Goal: Information Seeking & Learning: Learn about a topic

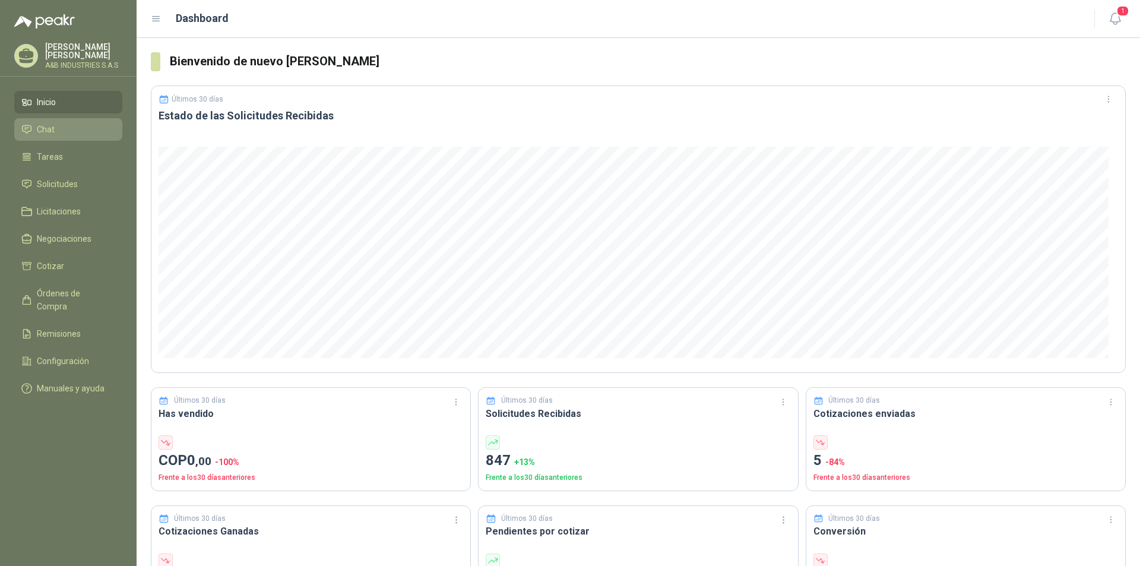
drag, startPoint x: 54, startPoint y: 125, endPoint x: 57, endPoint y: 119, distance: 6.1
click at [55, 123] on li "Chat" at bounding box center [68, 129] width 94 height 13
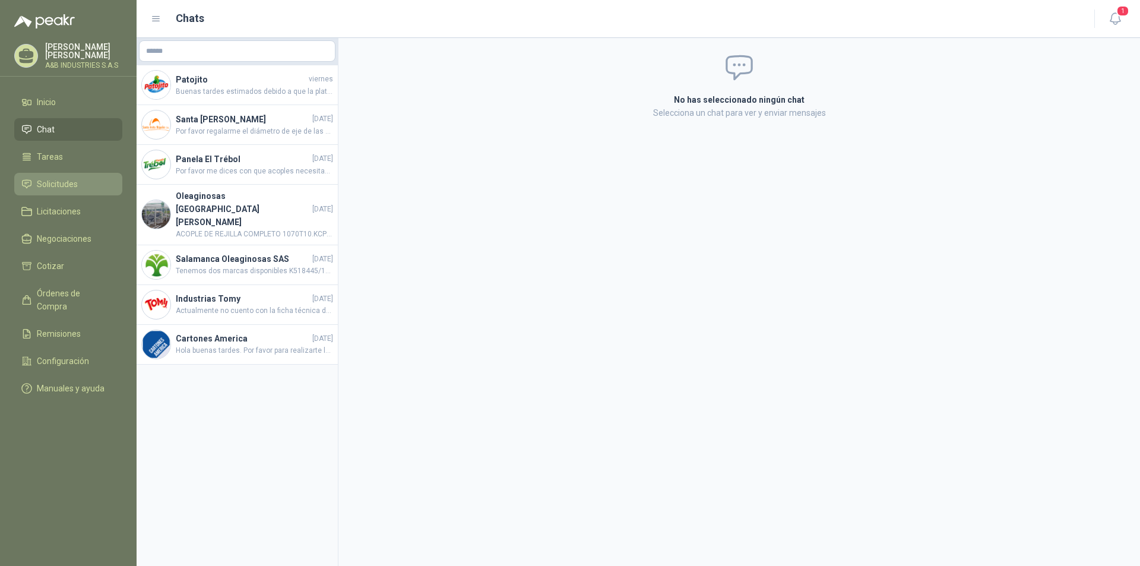
click at [74, 176] on link "Solicitudes" at bounding box center [68, 184] width 108 height 23
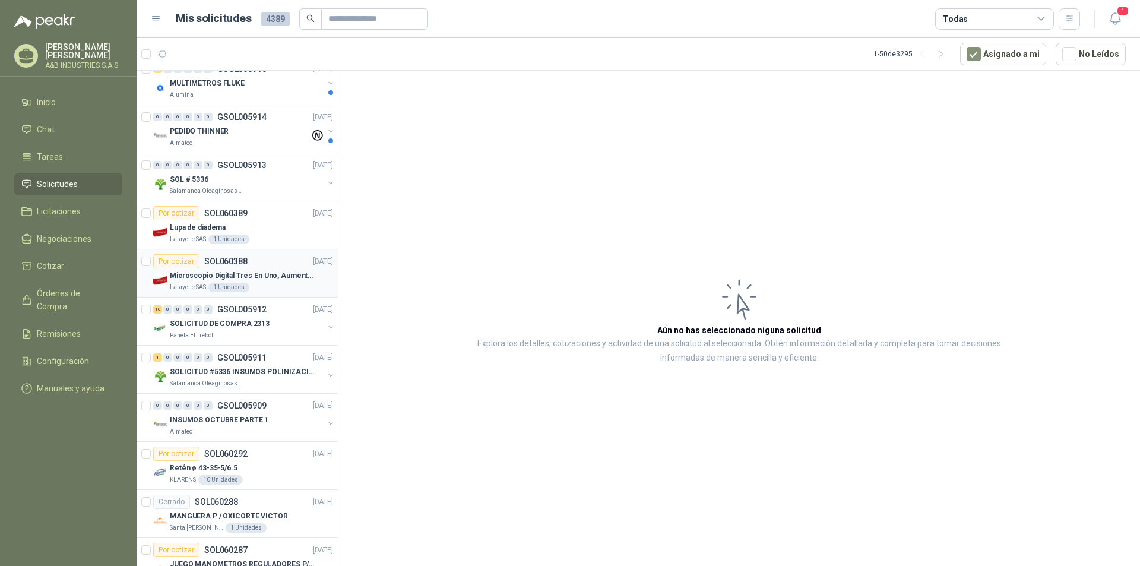
scroll to position [712, 0]
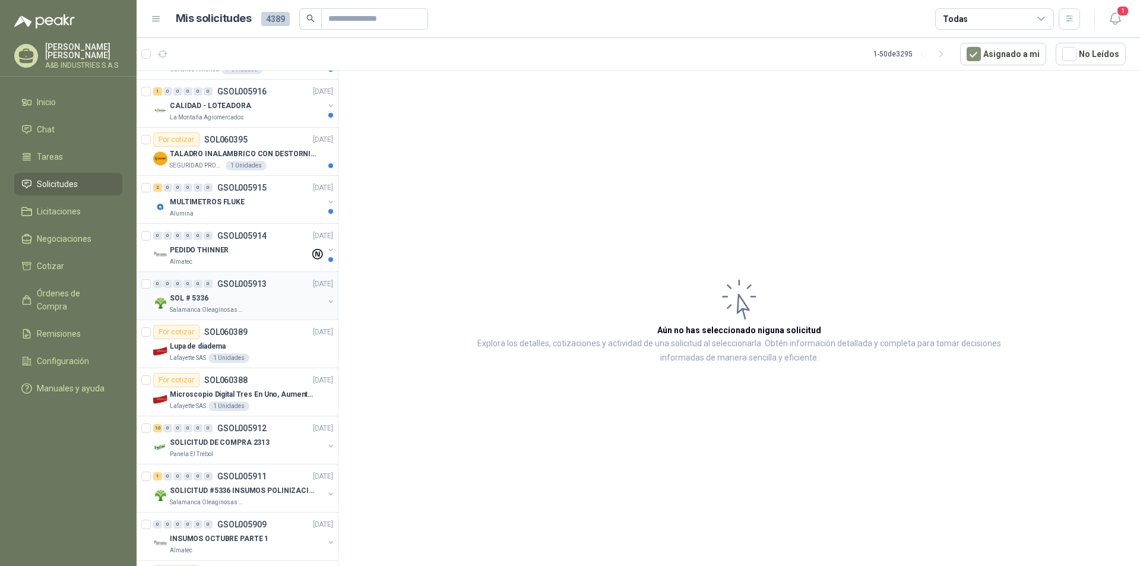
click at [238, 287] on p "GSOL005913" at bounding box center [241, 284] width 49 height 8
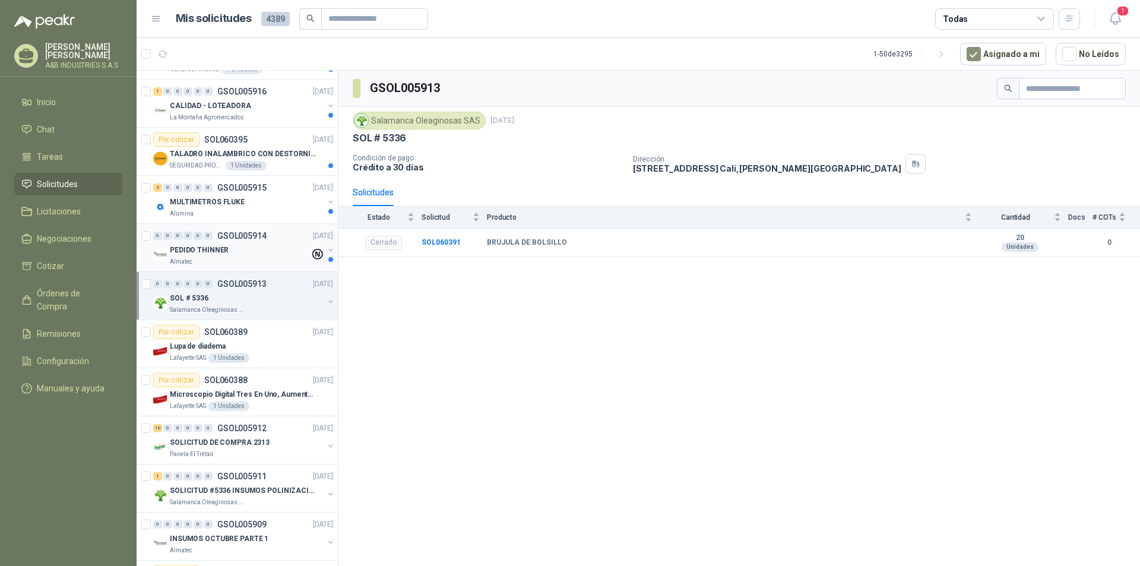
click at [221, 261] on div "Almatec" at bounding box center [240, 261] width 140 height 9
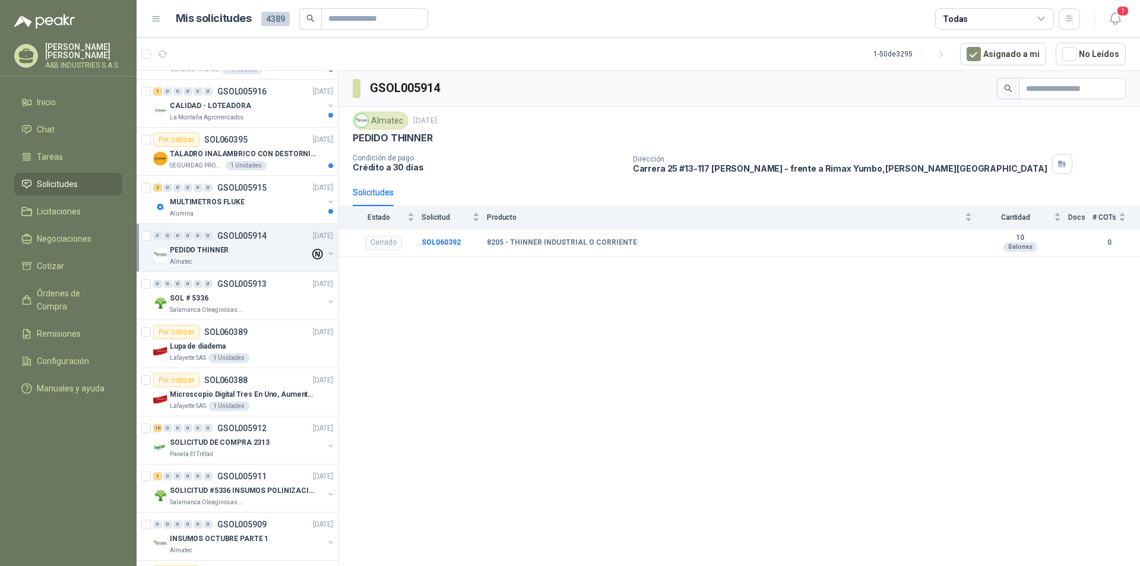
scroll to position [594, 0]
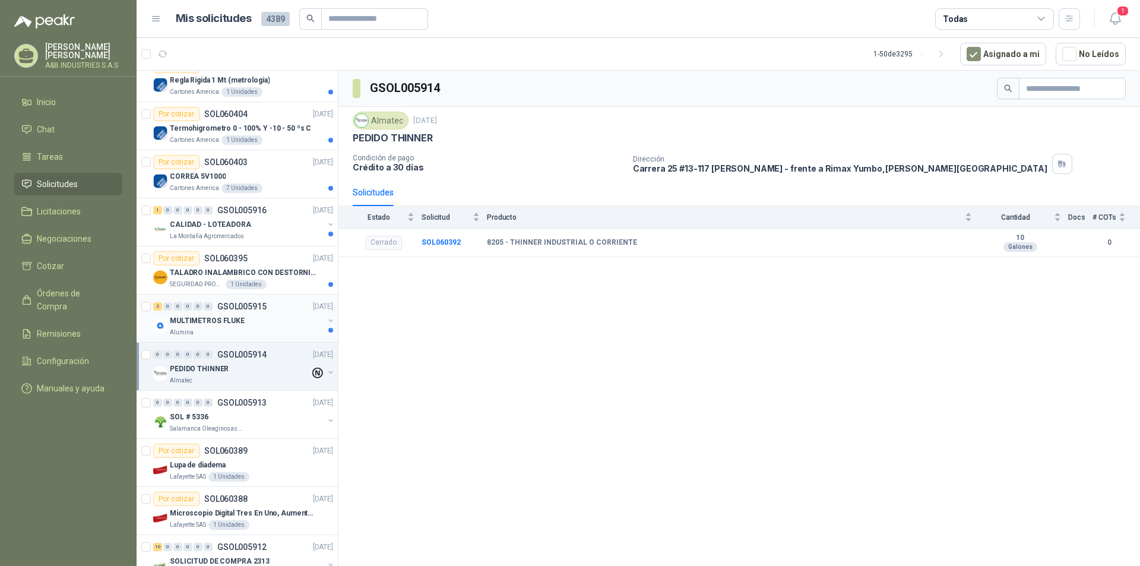
click at [240, 318] on div "MULTIMETROS FLUKE" at bounding box center [247, 320] width 154 height 14
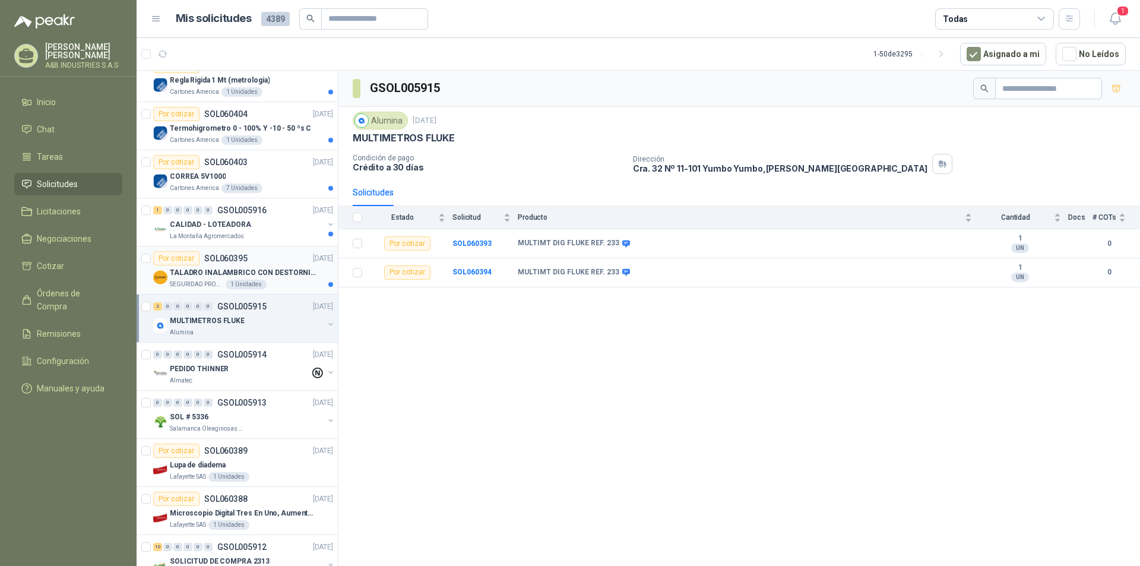
click at [258, 276] on p "TALADRO INALAMBRICO CON DESTORNILLADOR DE ESTRIA" at bounding box center [244, 272] width 148 height 11
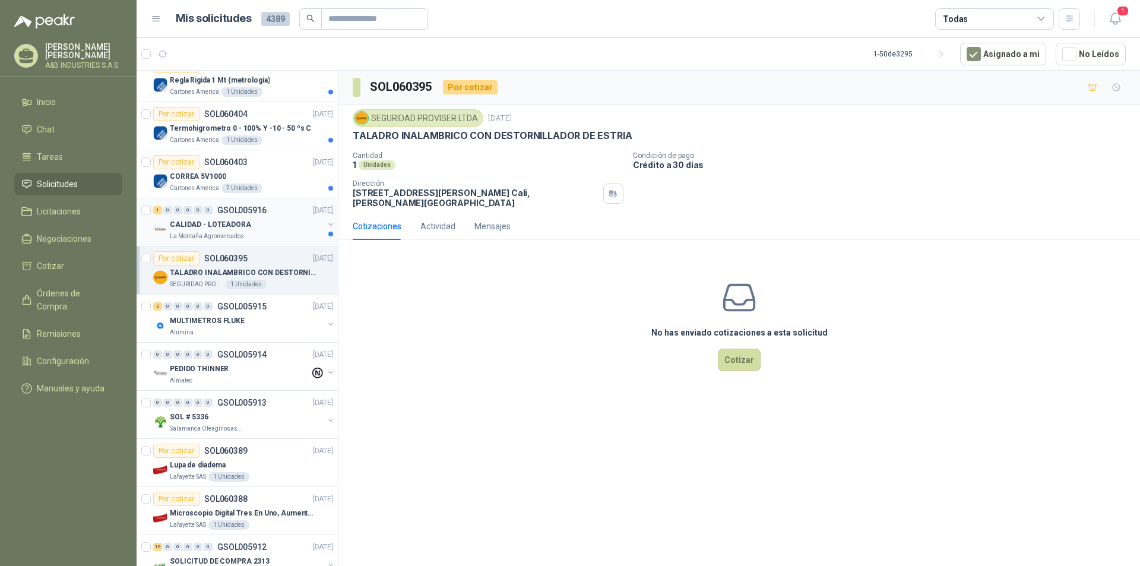
click at [241, 222] on p "CALIDAD - LOTEADORA" at bounding box center [210, 224] width 81 height 11
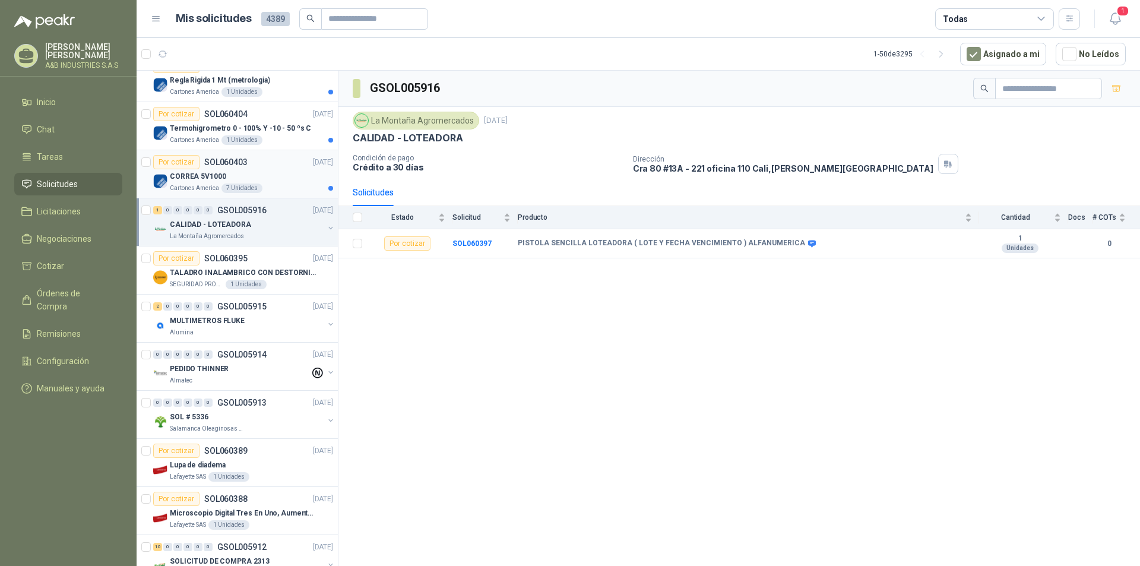
click at [293, 182] on div "CORREA 5V1000" at bounding box center [251, 176] width 163 height 14
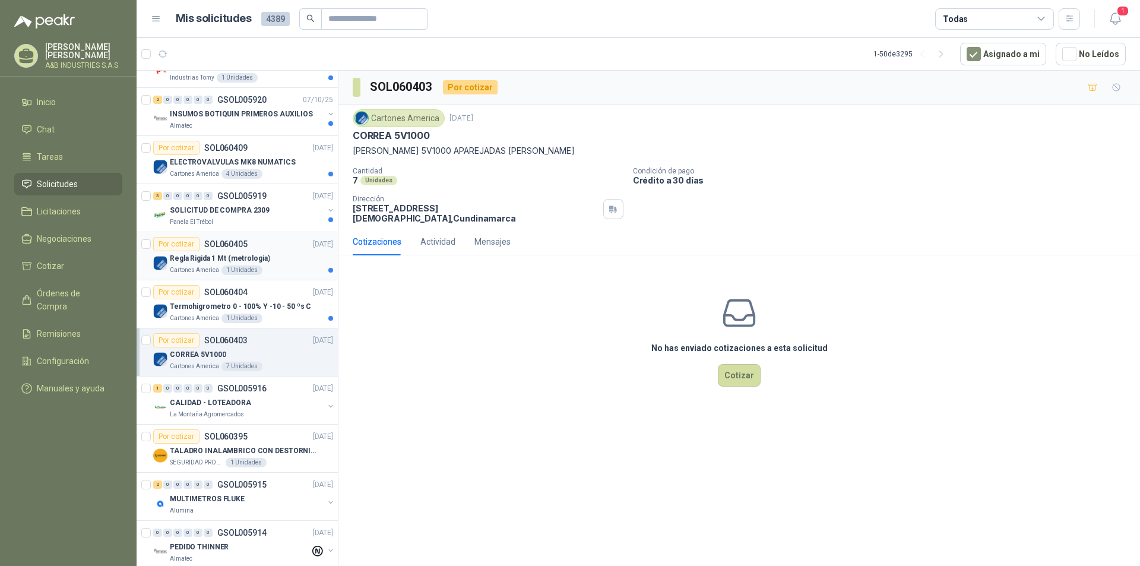
scroll to position [356, 0]
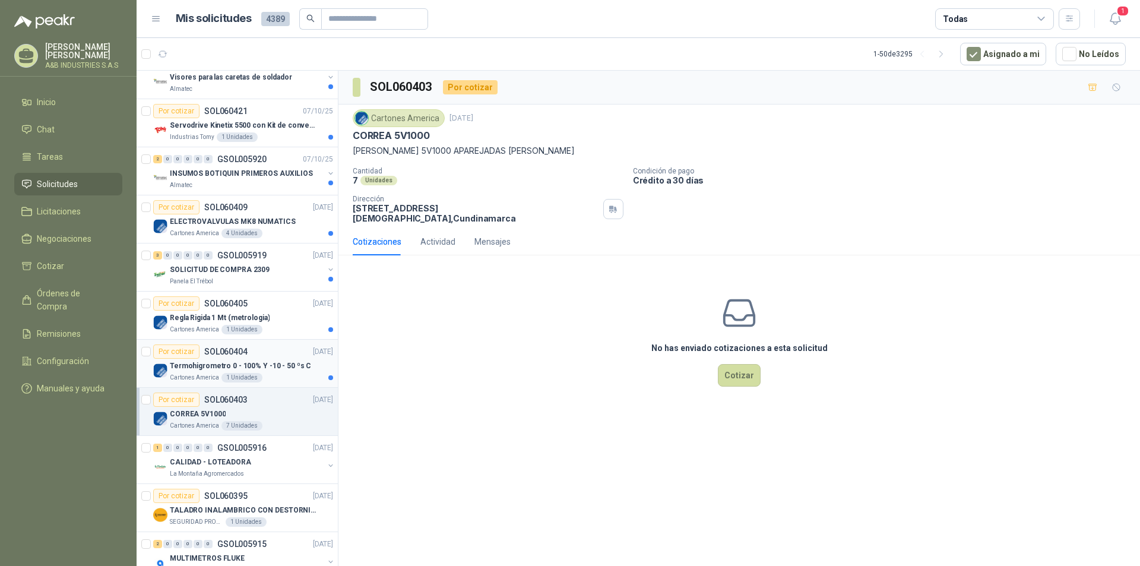
click at [278, 369] on p "Termohigrometro 0 - 100% Y -10 - 50 ºs C" at bounding box center [240, 365] width 141 height 11
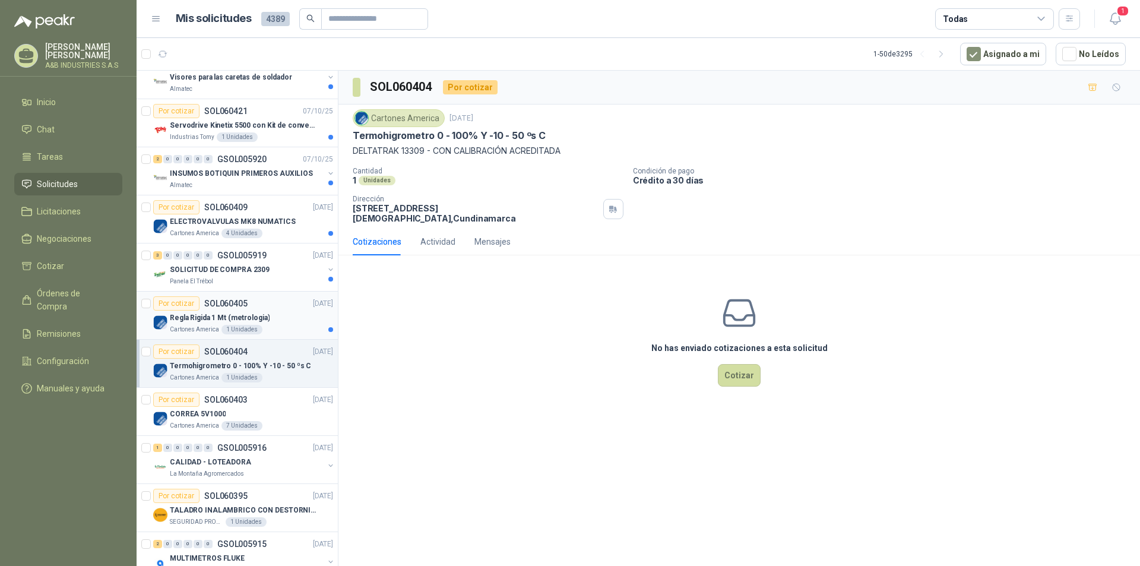
click at [266, 325] on div "Cartones America 1 Unidades" at bounding box center [251, 329] width 163 height 9
click at [254, 272] on p "SOLICITUD DE COMPRA 2309" at bounding box center [220, 269] width 100 height 11
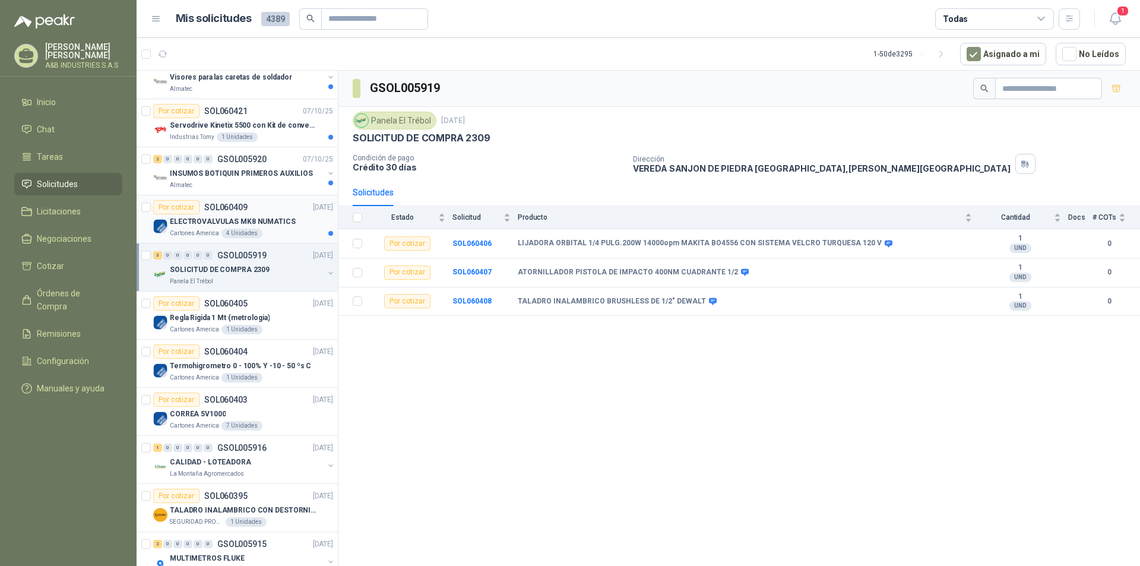
click at [240, 233] on div "4 Unidades" at bounding box center [241, 233] width 41 height 9
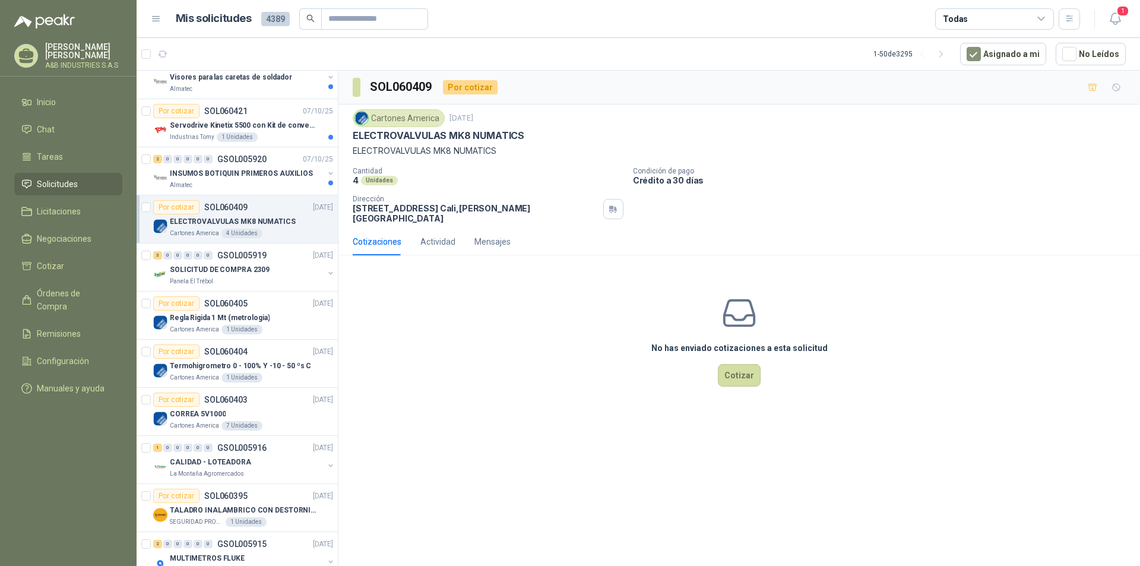
scroll to position [237, 0]
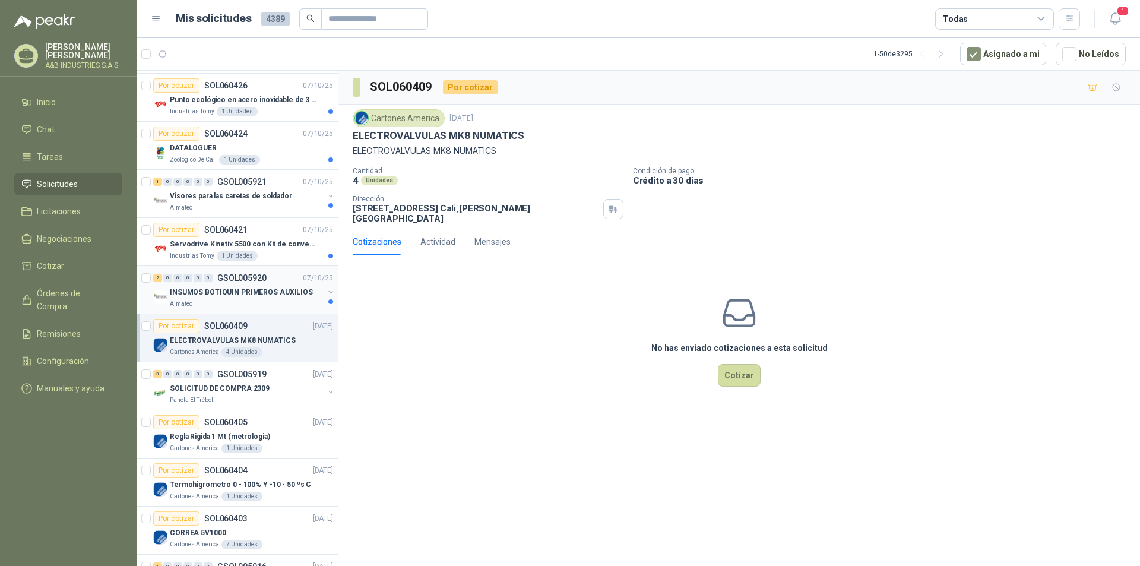
click at [286, 297] on p "INSUMOS BOTIQUIN PRIMEROS AUXILIOS" at bounding box center [241, 292] width 143 height 11
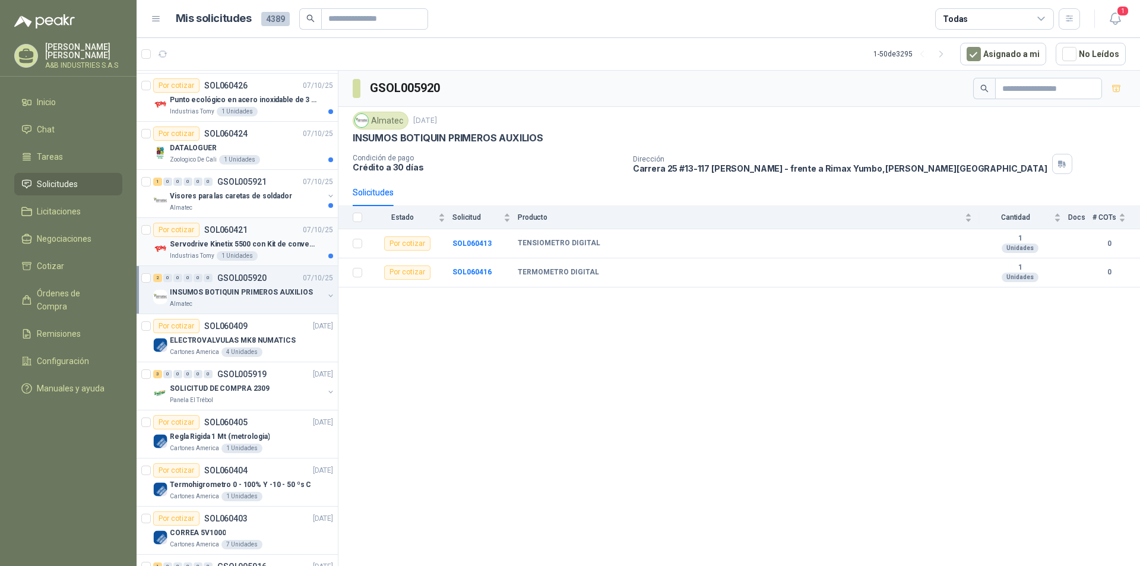
click at [262, 236] on div "Por cotizar SOL060421 [DATE]" at bounding box center [243, 230] width 180 height 14
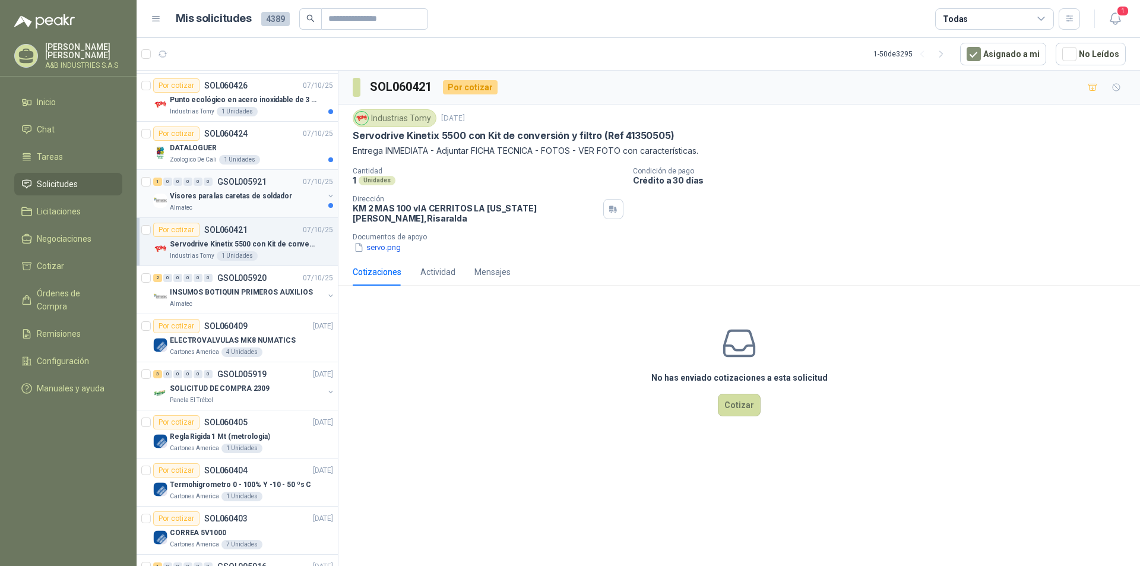
click at [264, 204] on div "Almatec" at bounding box center [247, 207] width 154 height 9
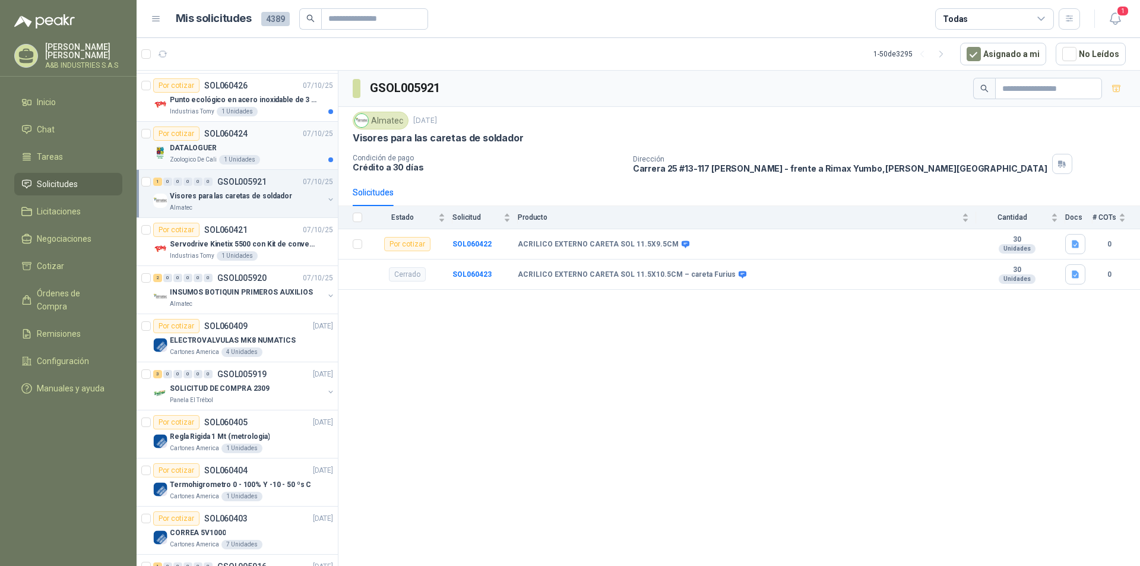
click at [226, 151] on div "DATALOGUER" at bounding box center [251, 148] width 163 height 14
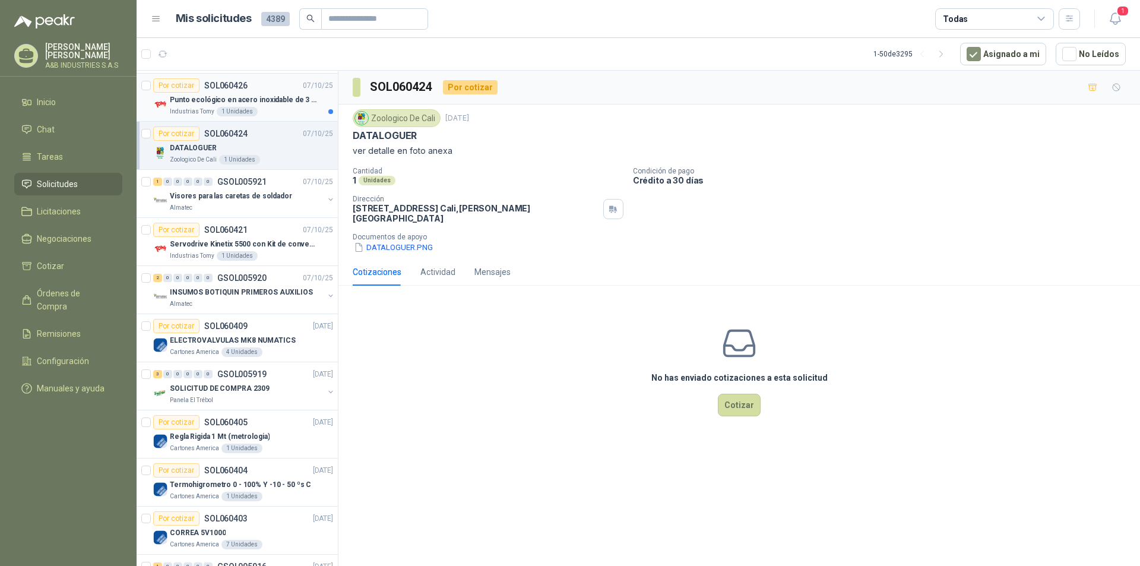
click at [234, 99] on p "Punto ecológico en acero inoxidable de 3 puestos, con capacidad para 53 Litros …" at bounding box center [244, 99] width 148 height 11
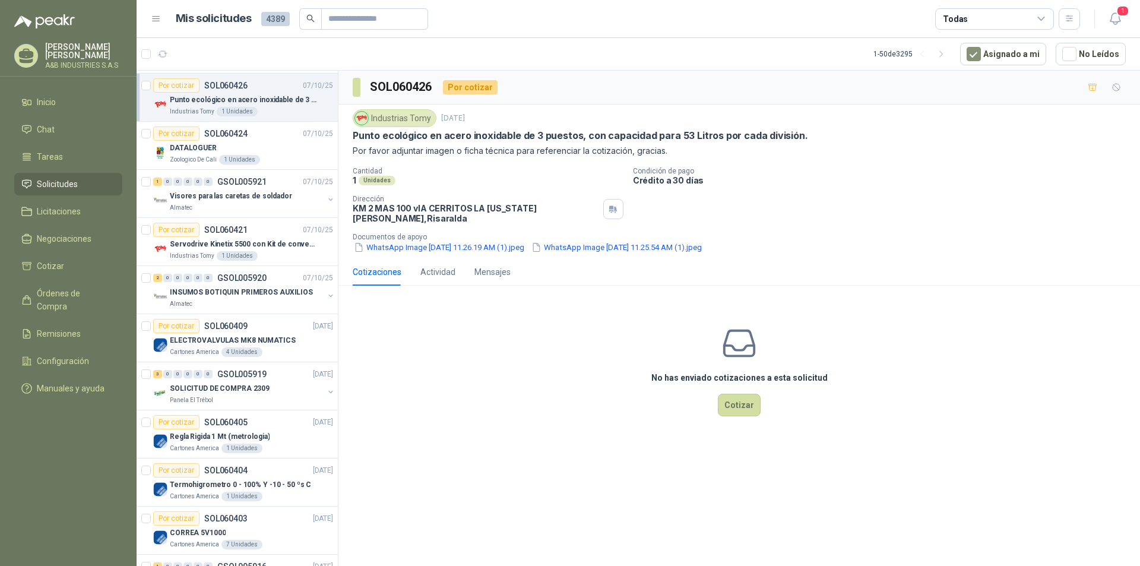
click at [293, 100] on p "Punto ecológico en acero inoxidable de 3 puestos, con capacidad para 53 Litros …" at bounding box center [244, 99] width 148 height 11
click at [478, 351] on div "No has enviado cotizaciones a esta solicitud Cotizar" at bounding box center [738, 370] width 801 height 151
click at [243, 129] on p "SOL060424" at bounding box center [225, 133] width 43 height 8
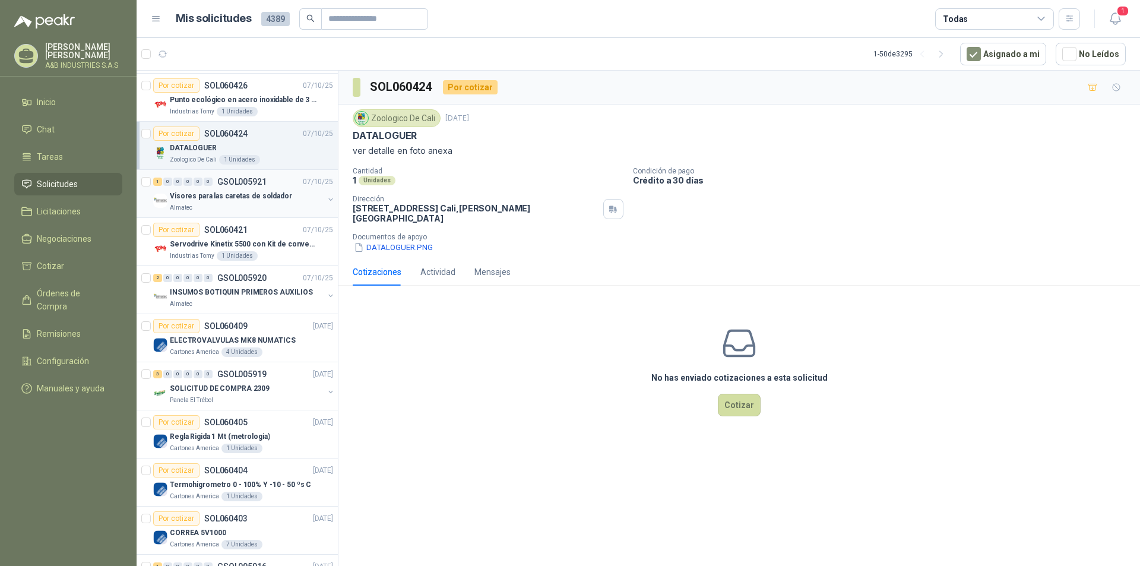
click at [254, 193] on p "Visores para las caretas de soldador" at bounding box center [231, 196] width 122 height 11
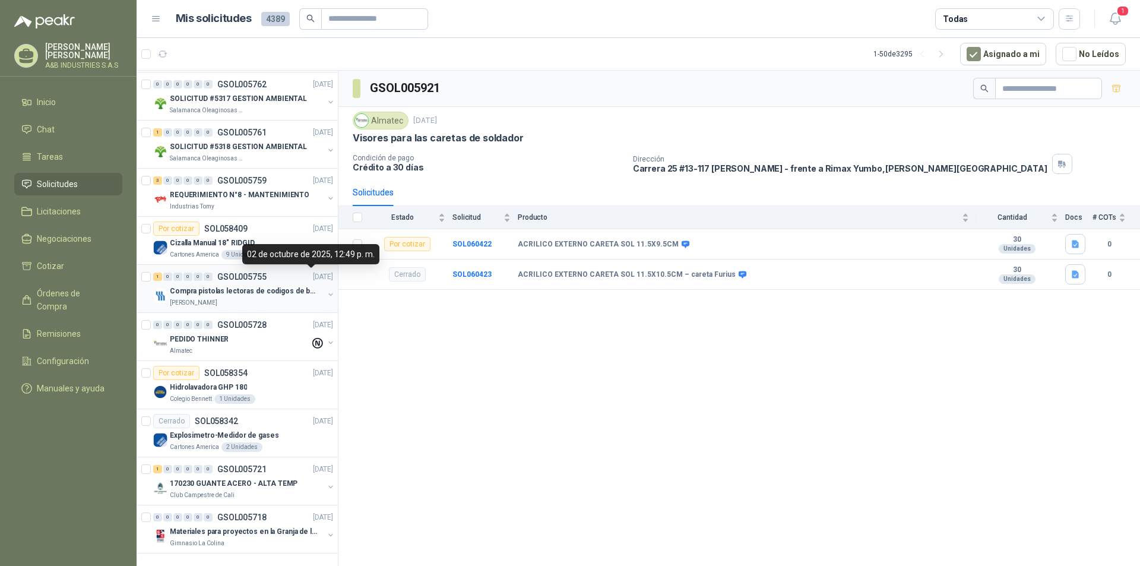
scroll to position [1921, 0]
click at [946, 53] on icon "button" at bounding box center [941, 54] width 10 height 10
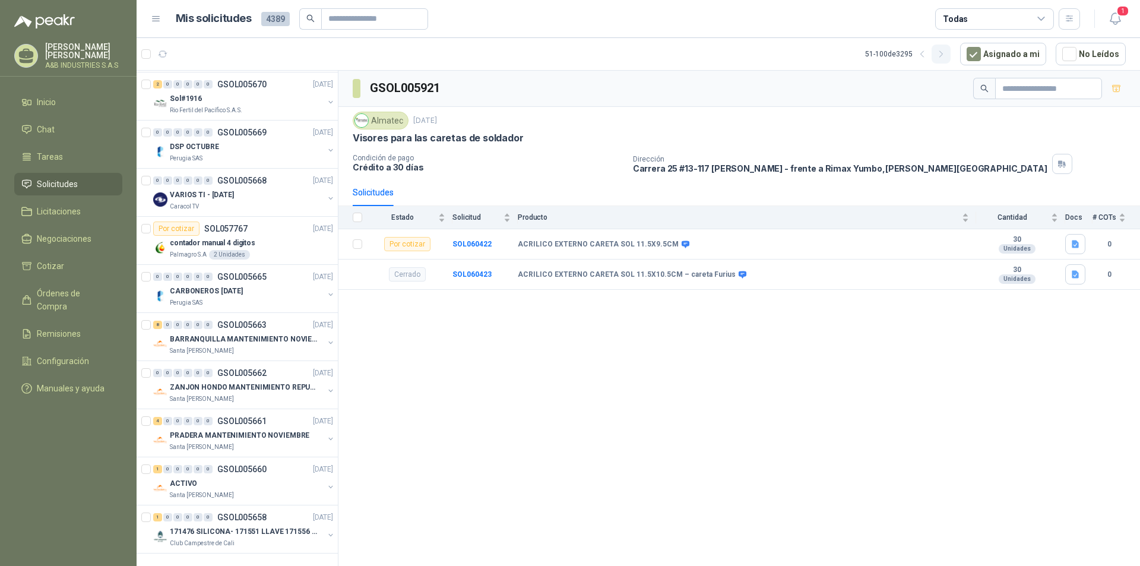
click at [942, 56] on icon "button" at bounding box center [940, 54] width 3 height 6
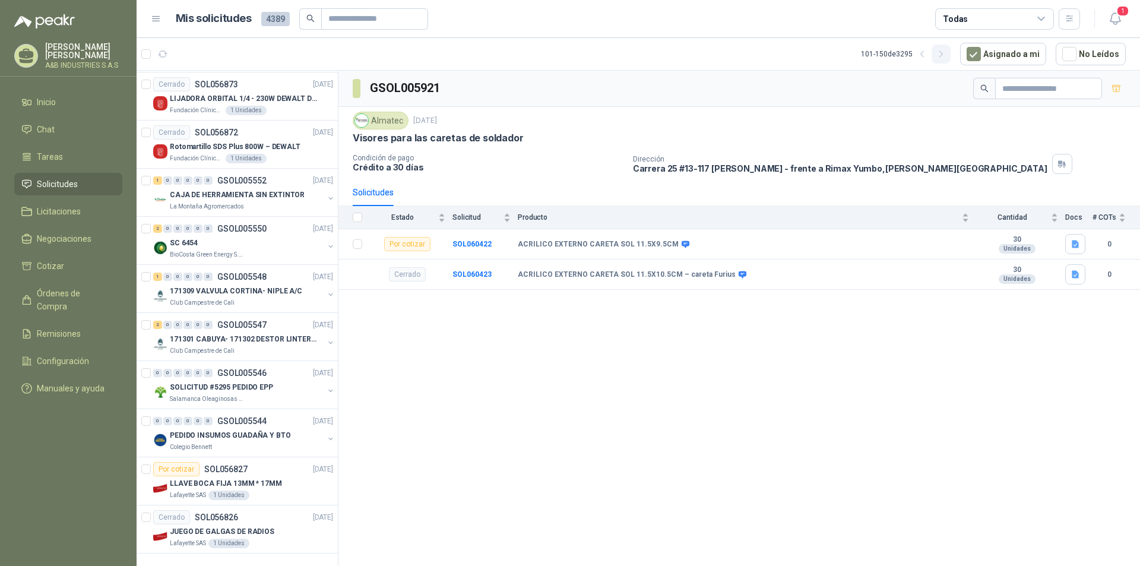
click at [948, 60] on button "button" at bounding box center [940, 54] width 19 height 19
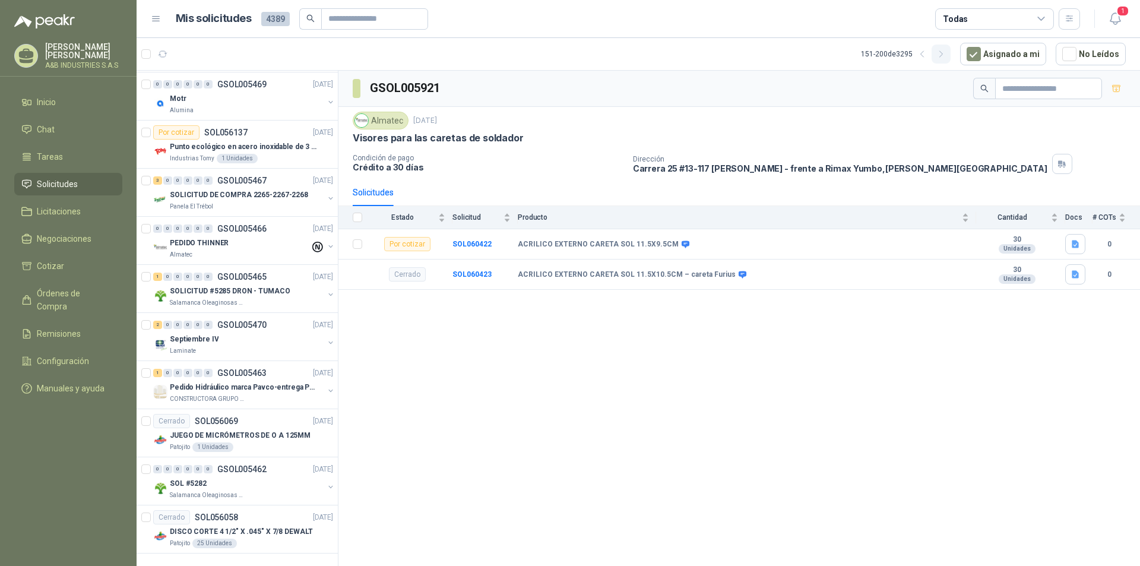
click at [948, 60] on button "button" at bounding box center [940, 54] width 19 height 19
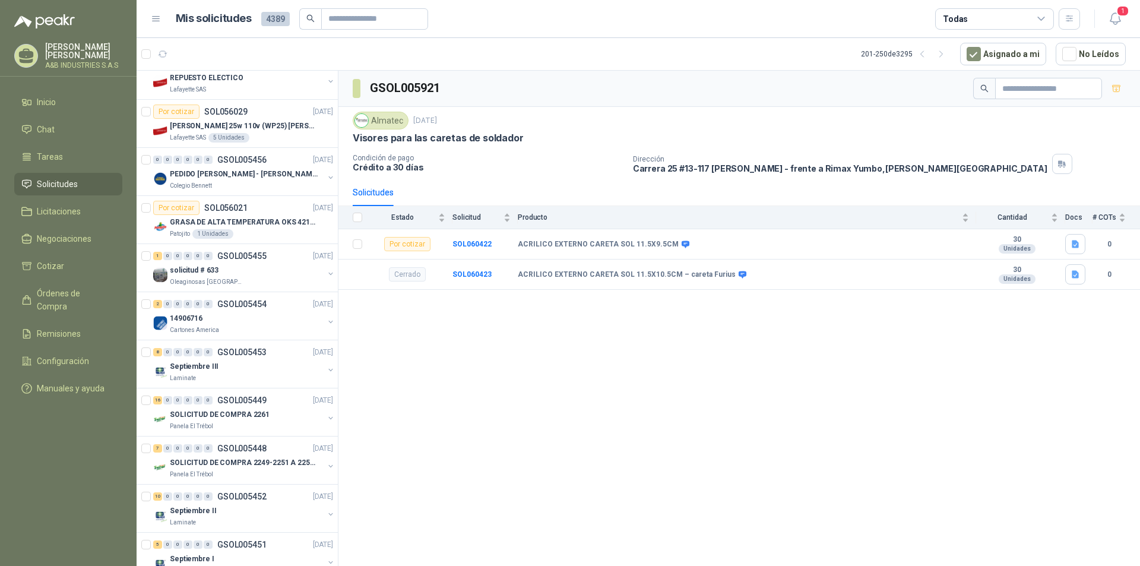
scroll to position [81, 0]
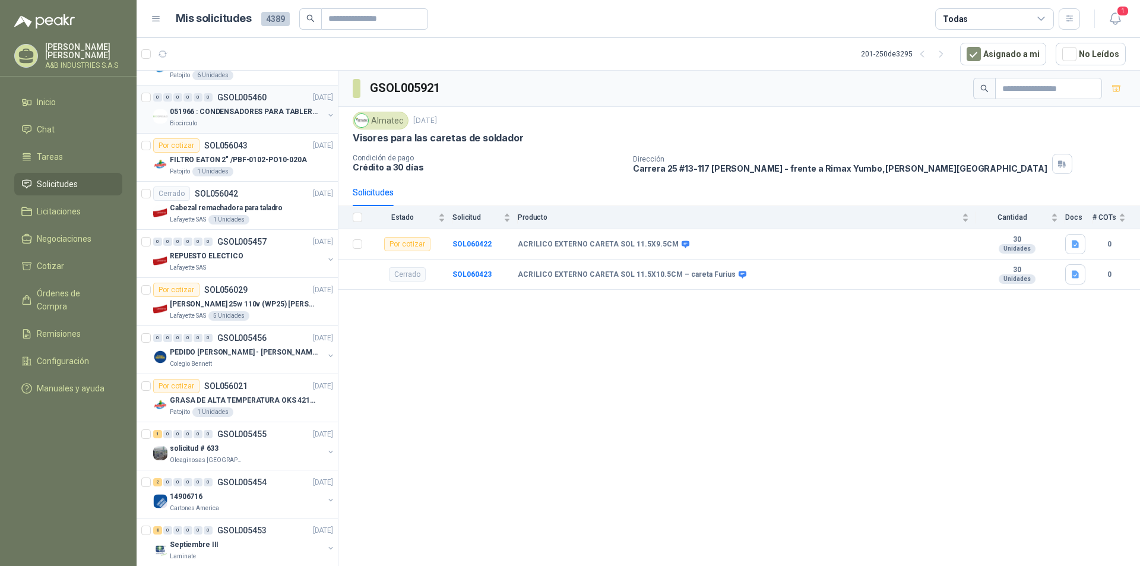
click at [248, 109] on p "051966 : CONDENSADORES PARA TABLERO PRINCIPAL L1" at bounding box center [244, 111] width 148 height 11
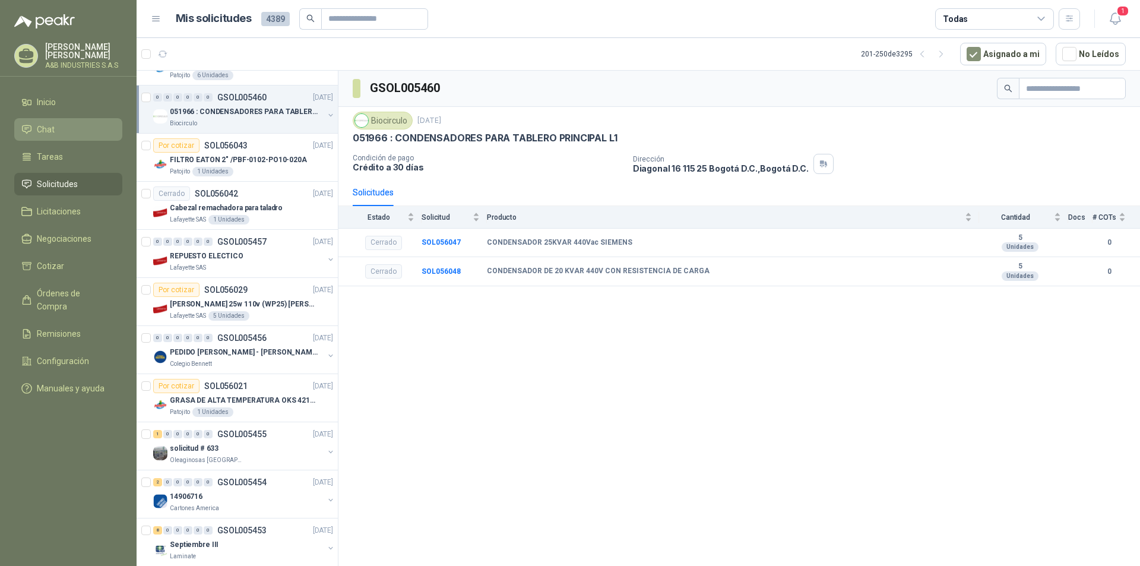
click at [53, 120] on link "Chat" at bounding box center [68, 129] width 108 height 23
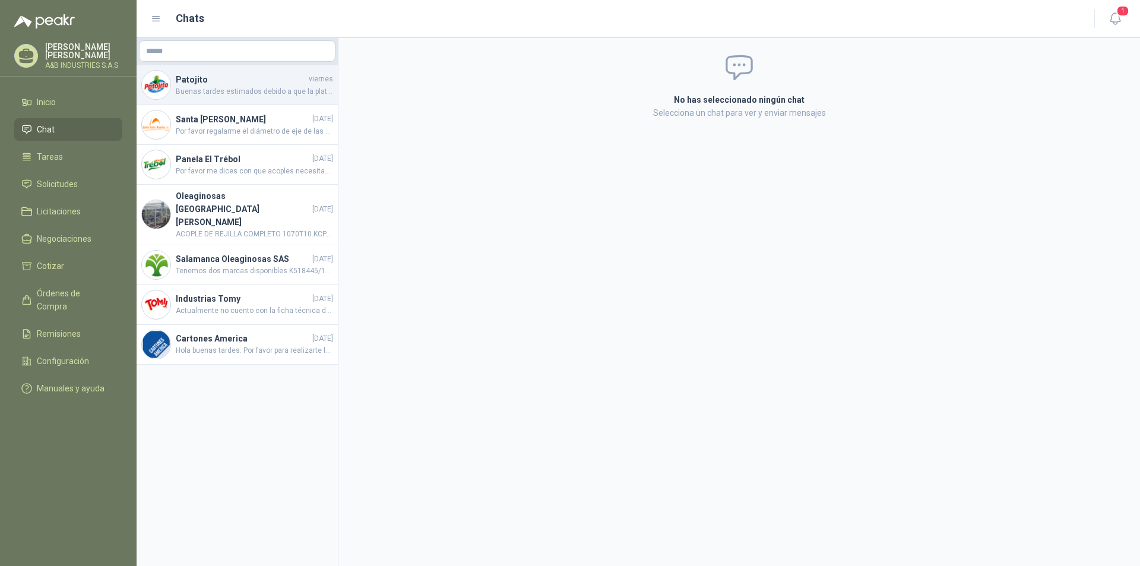
click at [213, 68] on div "Patojito [DATE] Buenas tardes estimados debido a que la plataforma no me permit…" at bounding box center [237, 85] width 201 height 40
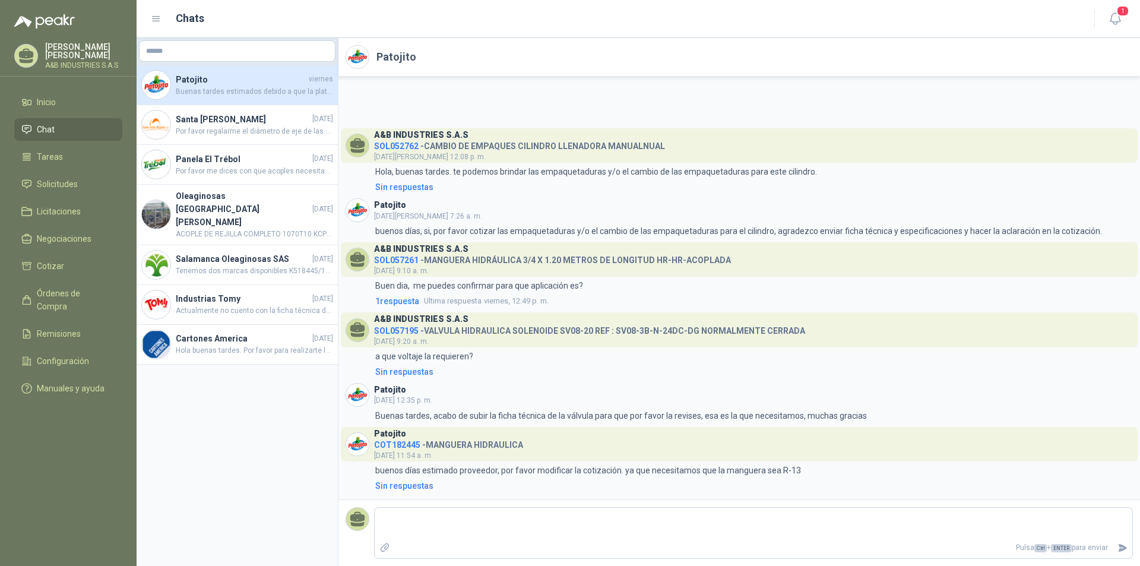
click at [220, 91] on span "Buenas tardes estimados debido a que la plataforma no me permite abjuntar la fi…" at bounding box center [254, 91] width 157 height 11
click at [249, 154] on h4 "Panela El Trébol" at bounding box center [243, 159] width 134 height 13
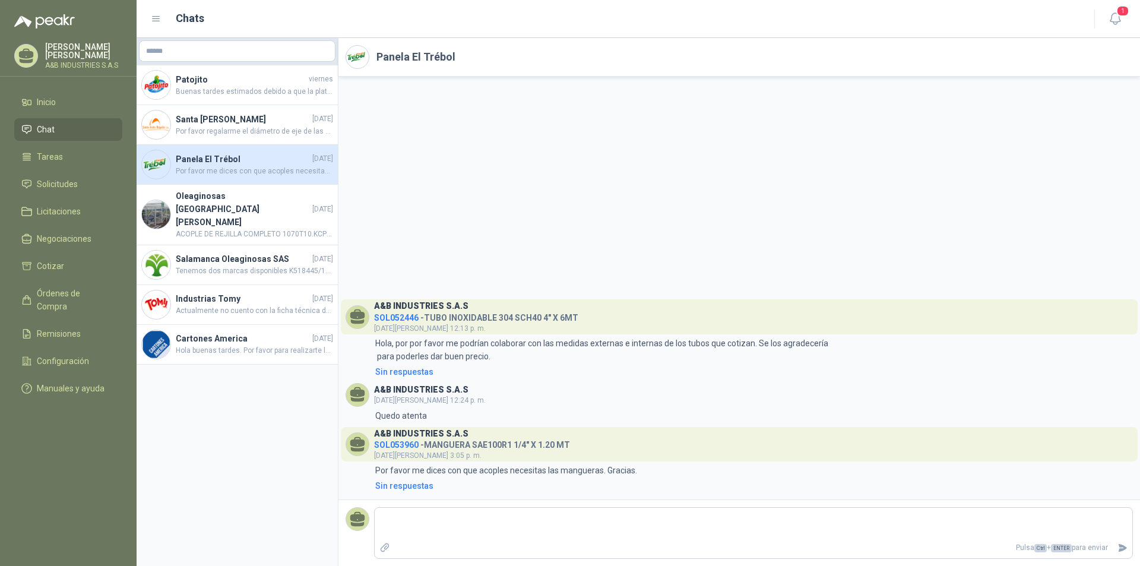
click at [227, 163] on h4 "Panela El Trébol" at bounding box center [243, 159] width 134 height 13
click at [198, 164] on h4 "Panela El Trébol" at bounding box center [243, 159] width 134 height 13
click at [194, 161] on h4 "Panela El Trébol" at bounding box center [243, 159] width 134 height 13
click at [218, 265] on span "Tenemos dos marcas disponibles K518445/10.KOYO $279.926 + IVA K518445/10.TIMKEN…" at bounding box center [254, 270] width 157 height 11
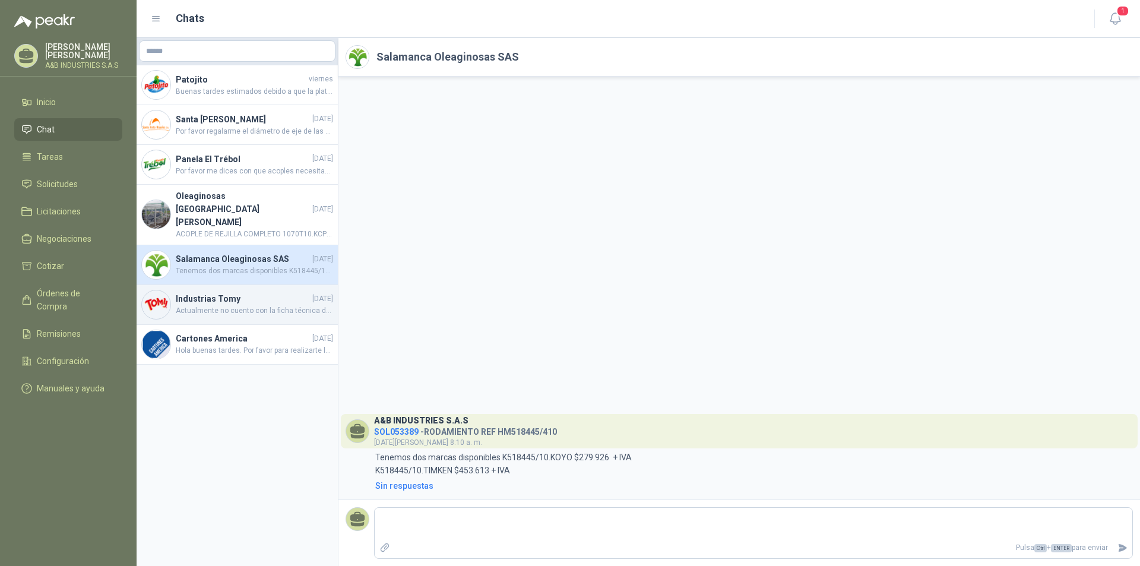
click at [234, 285] on div "Industrias Tomy [DATE] Actualmente no cuento con la ficha técnica del retenedor…" at bounding box center [237, 305] width 201 height 40
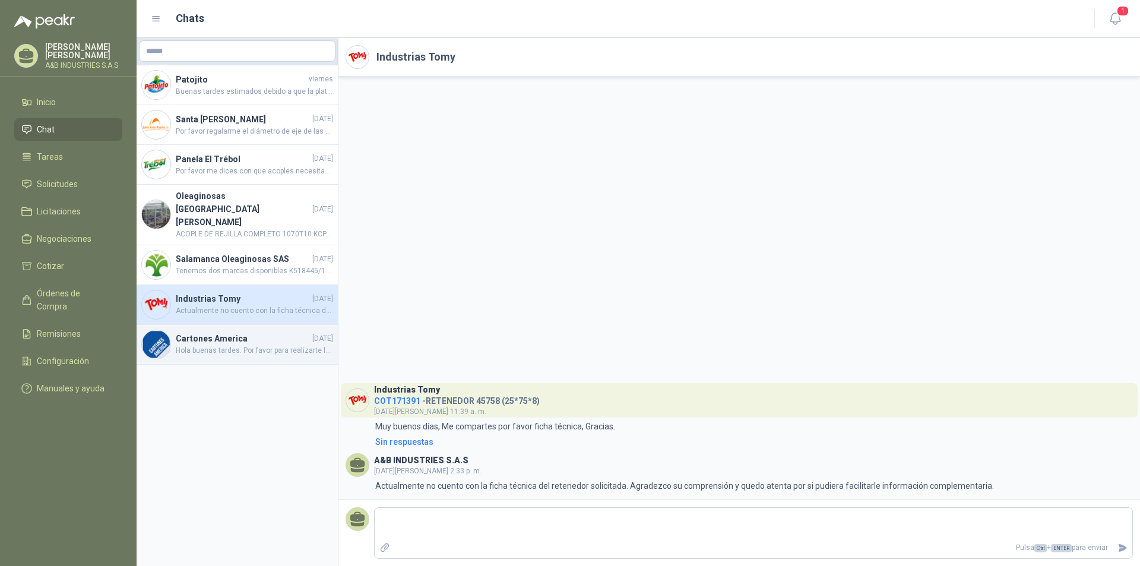
click at [231, 325] on div "Cartones America [DATE] Hola buenas tardes. Por favor para realizarte la cotiza…" at bounding box center [237, 345] width 201 height 40
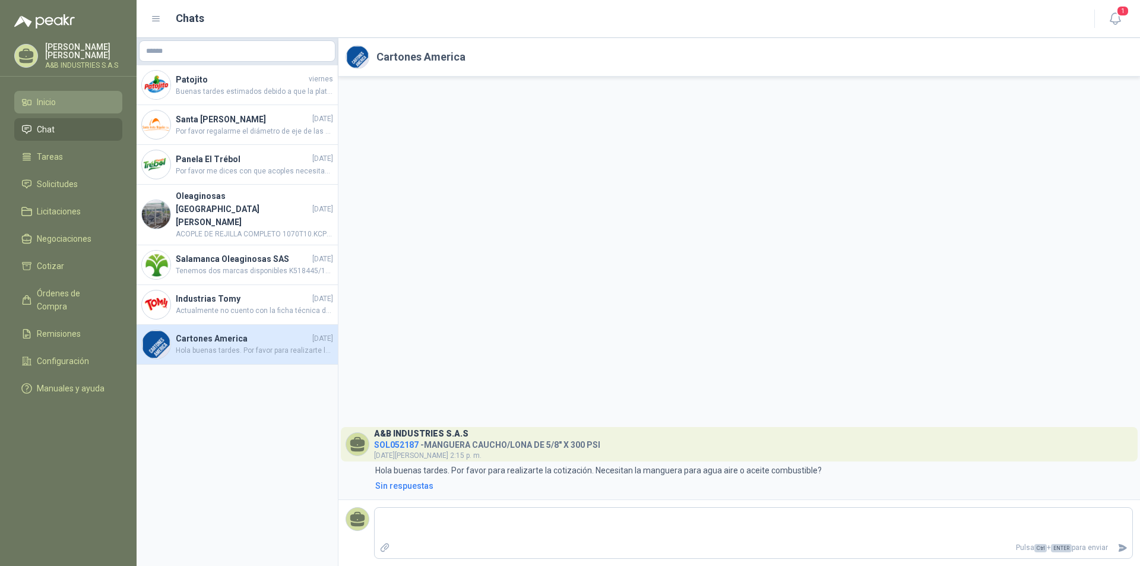
click at [46, 92] on link "Inicio" at bounding box center [68, 102] width 108 height 23
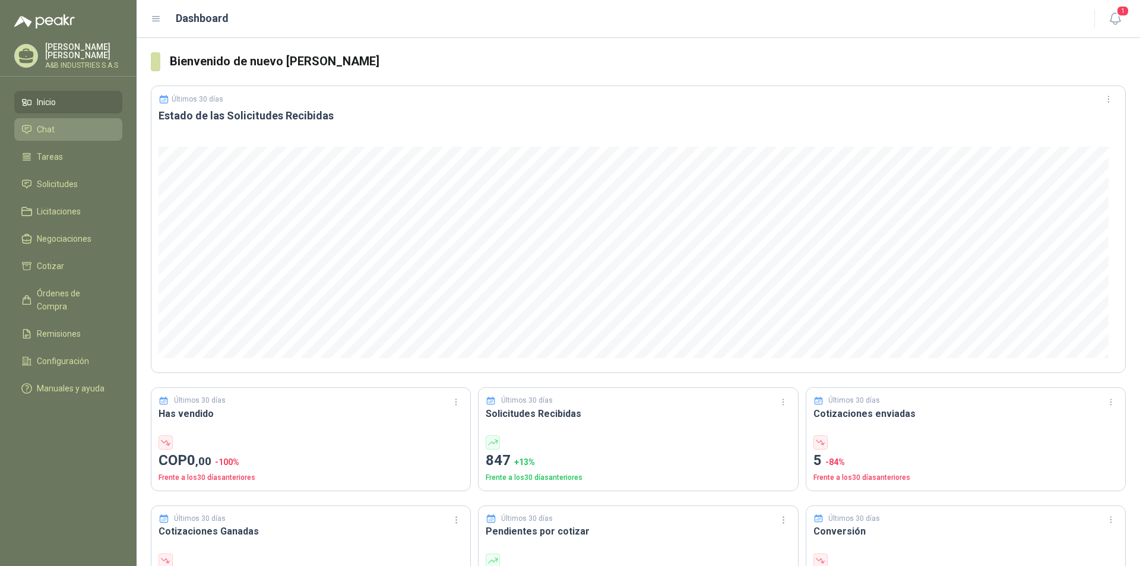
click at [47, 122] on link "Chat" at bounding box center [68, 129] width 108 height 23
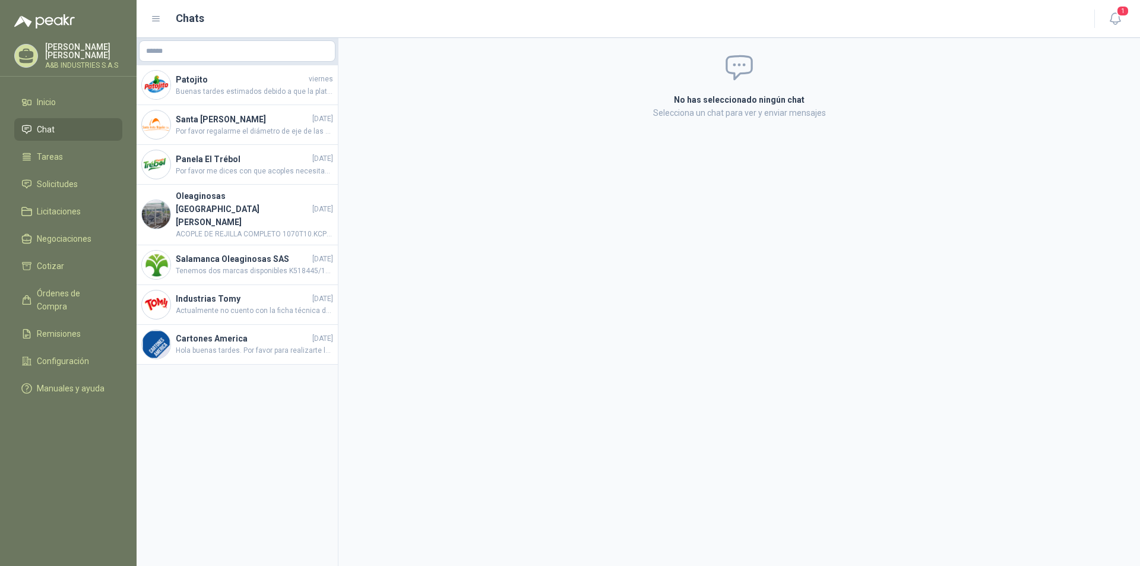
click at [45, 170] on ul "Inicio Chat Tareas Solicitudes Licitaciones Negociaciones Cotizar Órdenes de Co…" at bounding box center [68, 247] width 137 height 313
click at [47, 157] on span "Tareas" at bounding box center [50, 156] width 26 height 13
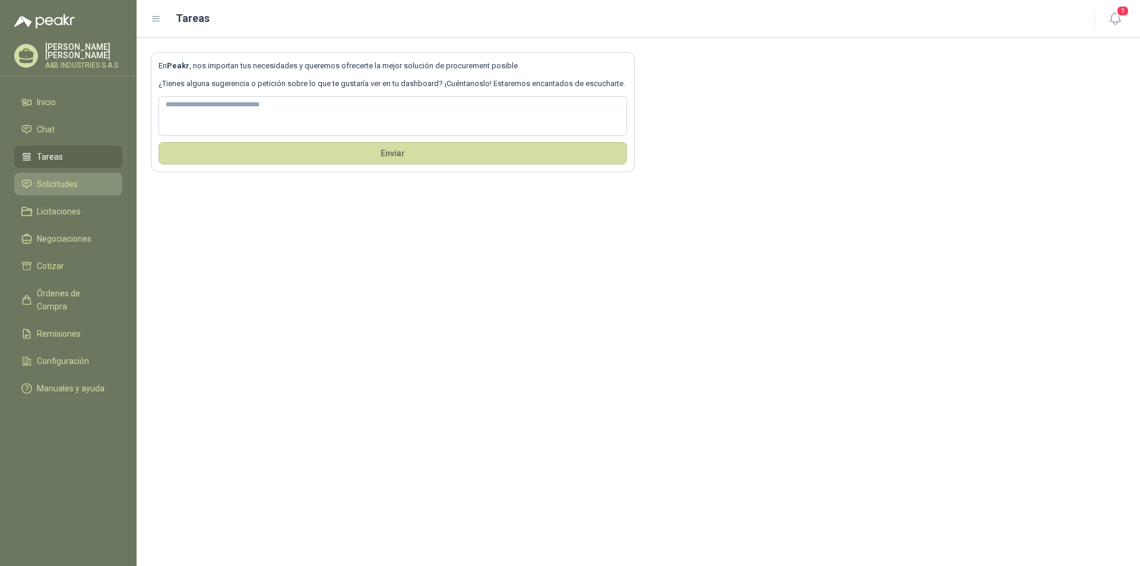
click at [47, 188] on span "Solicitudes" at bounding box center [57, 183] width 41 height 13
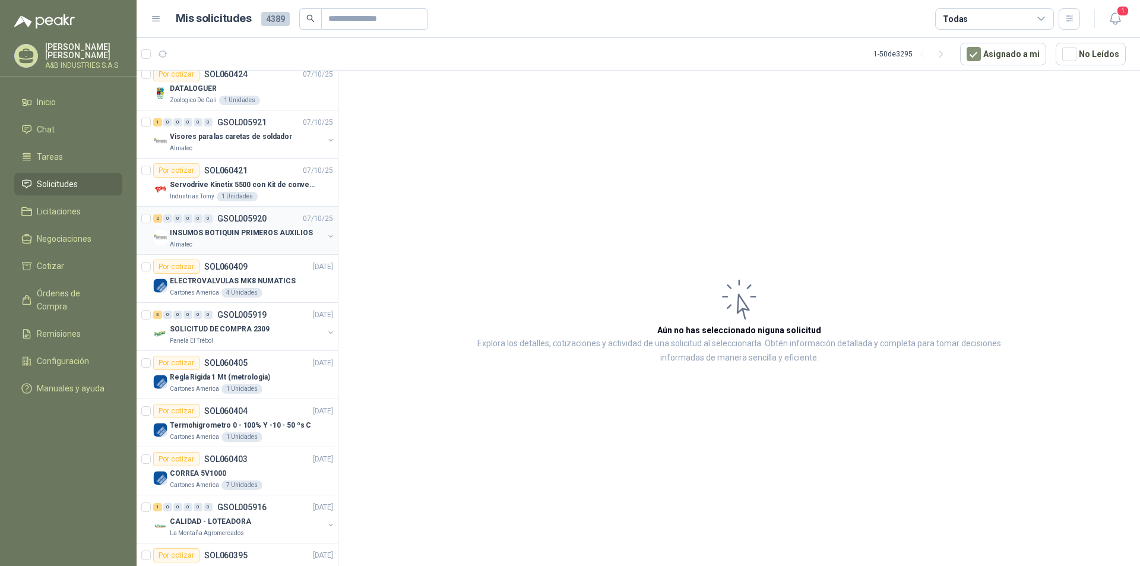
scroll to position [59, 0]
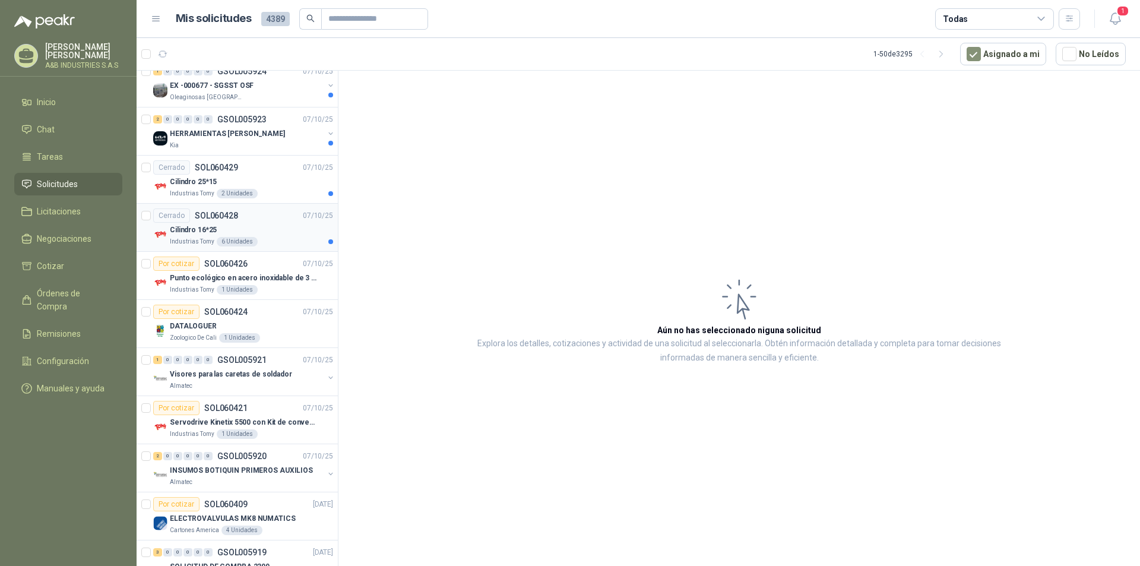
click at [249, 239] on div "6 Unidades" at bounding box center [237, 241] width 41 height 9
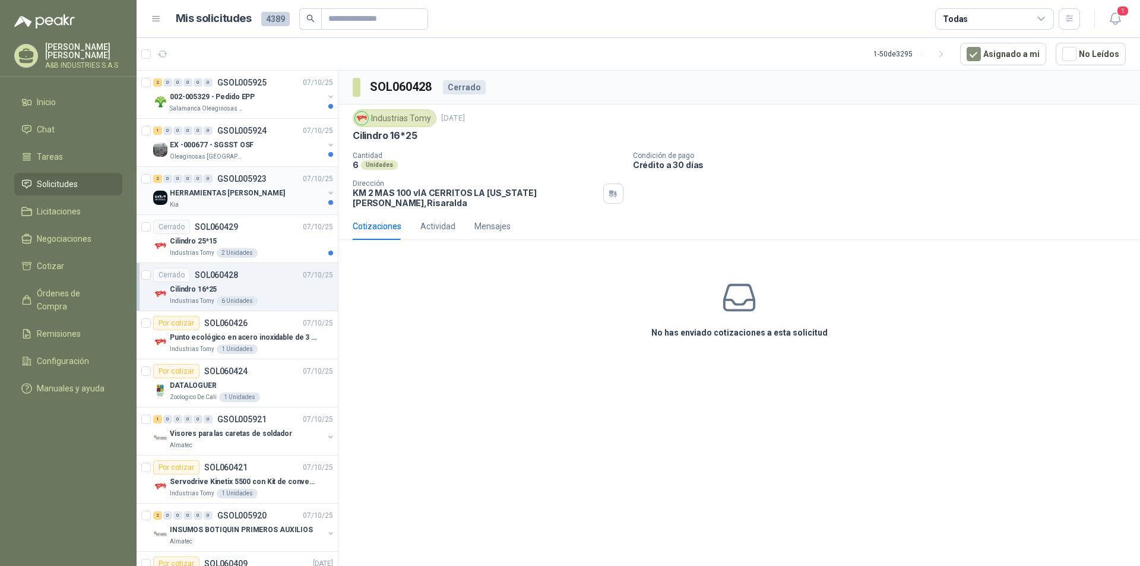
scroll to position [59, 0]
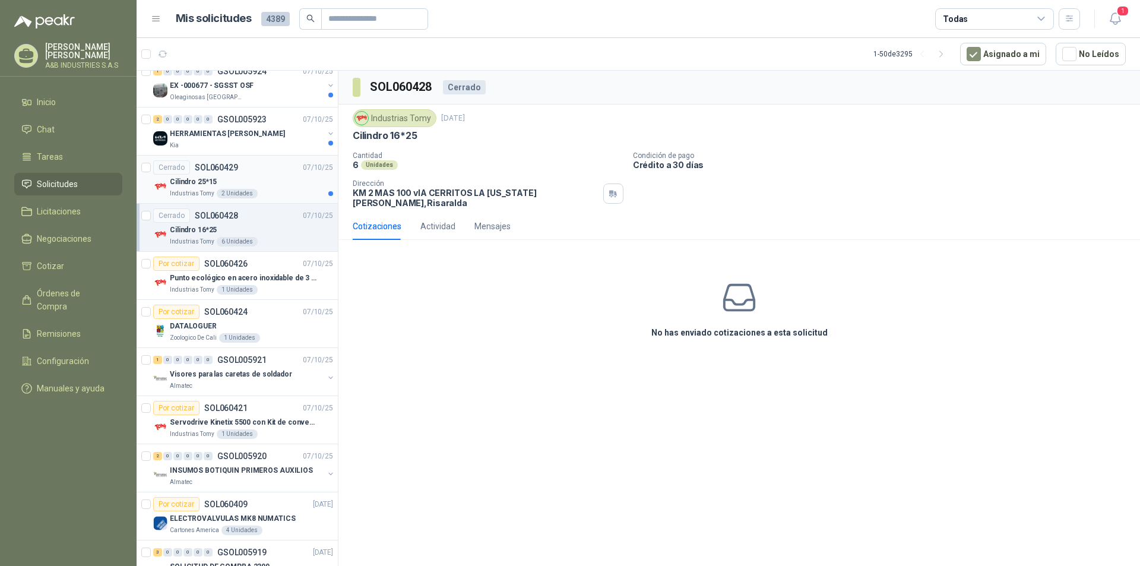
click at [210, 175] on div "Cilindro 25*15" at bounding box center [251, 182] width 163 height 14
click at [214, 234] on p "Cilindro 16*25" at bounding box center [193, 229] width 47 height 11
click at [204, 180] on p "Cilindro 25*15" at bounding box center [193, 181] width 47 height 11
click at [180, 224] on p "Cilindro 16*25" at bounding box center [193, 229] width 47 height 11
click at [205, 186] on p "Cilindro 25*15" at bounding box center [193, 181] width 47 height 11
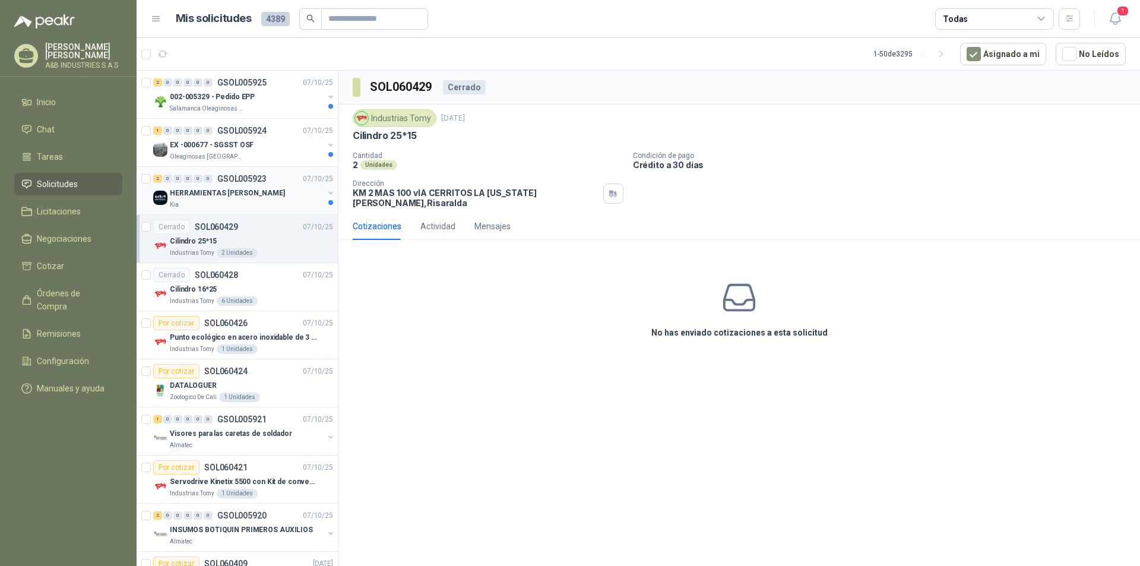
click at [290, 199] on div "HERRAMIENTAS [PERSON_NAME]" at bounding box center [247, 193] width 154 height 14
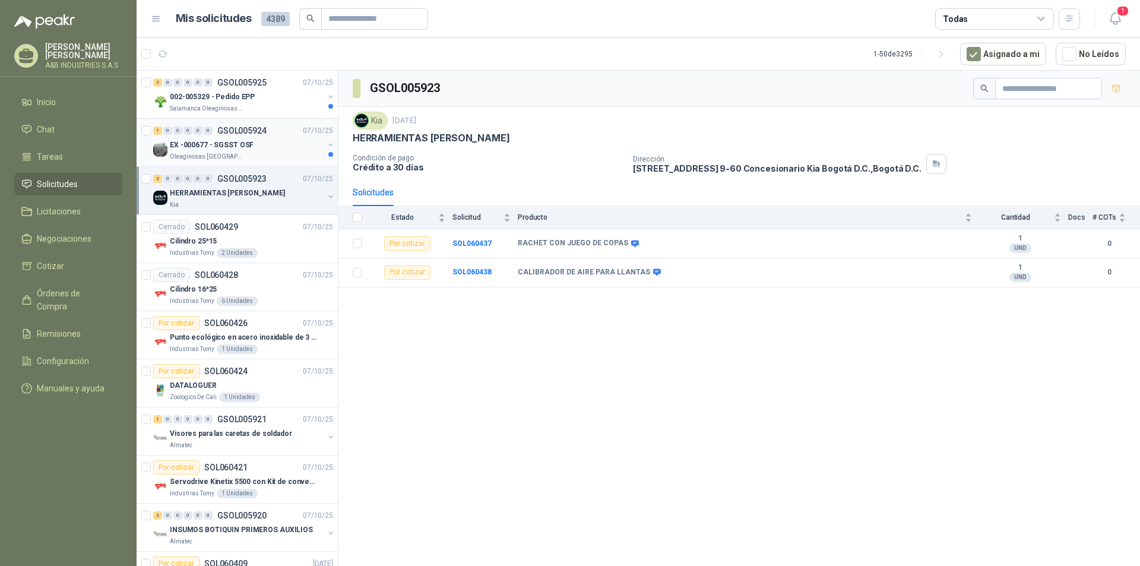
click at [259, 142] on div "EX -000677 - SGSST OSF" at bounding box center [247, 145] width 154 height 14
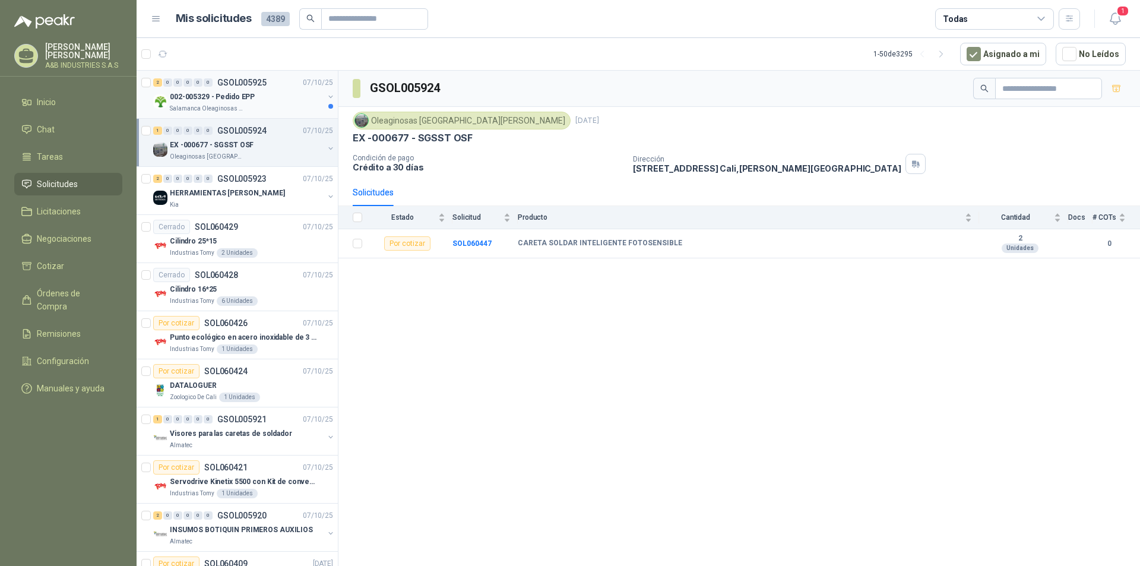
click at [241, 94] on p "002-005329 - Pedido EPP" at bounding box center [212, 96] width 85 height 11
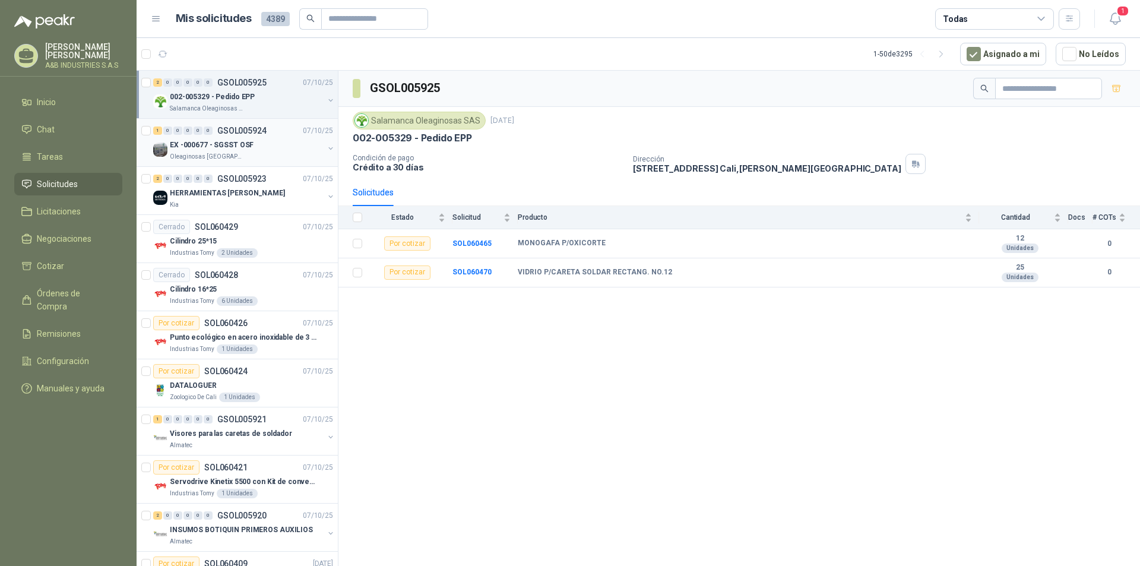
click at [267, 141] on div "EX -000677 - SGSST OSF" at bounding box center [247, 145] width 154 height 14
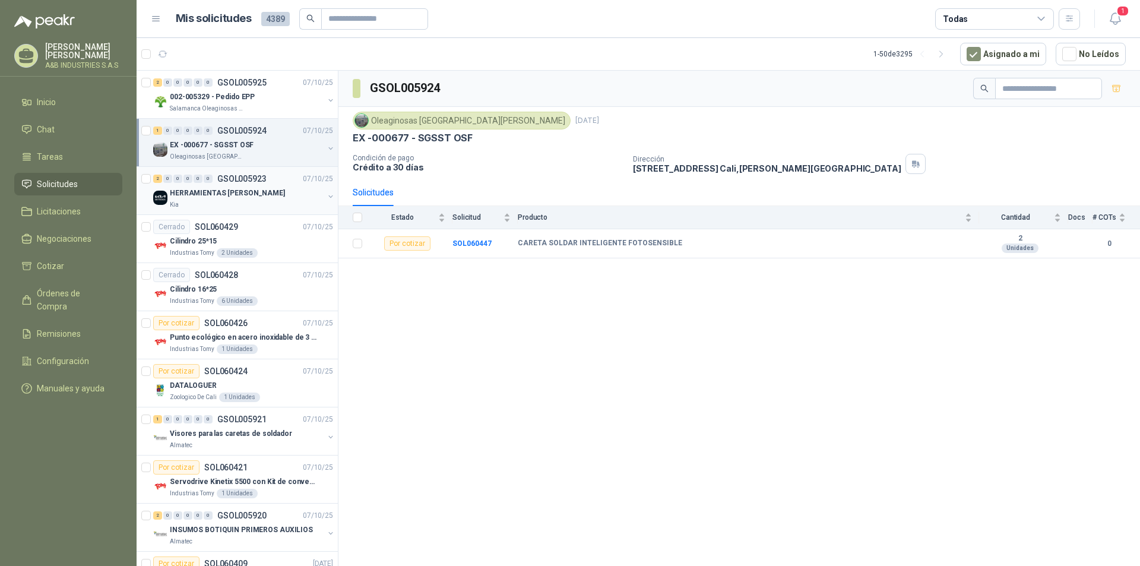
click at [246, 177] on p "GSOL005923" at bounding box center [241, 179] width 49 height 8
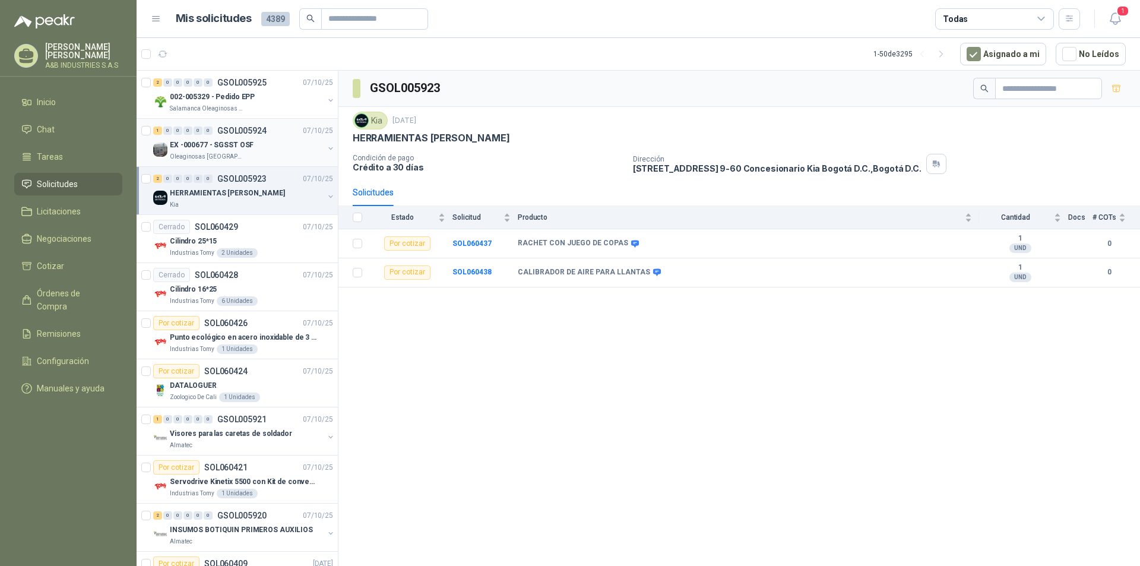
click at [218, 152] on p "Oleaginosas [GEOGRAPHIC_DATA][PERSON_NAME]" at bounding box center [207, 156] width 75 height 9
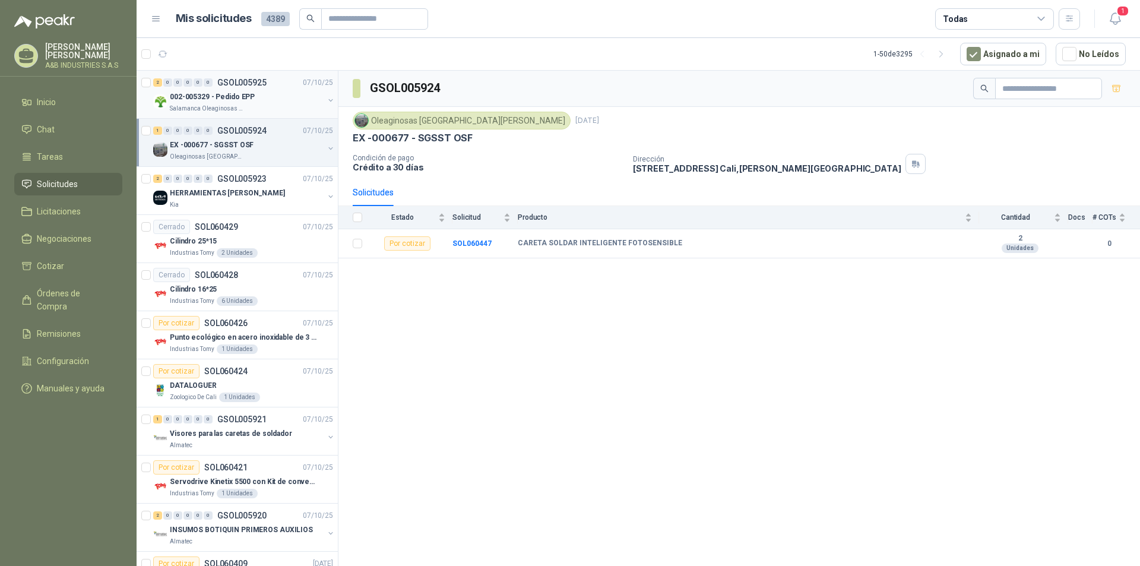
click at [227, 104] on p "Salamanca Oleaginosas SAS" at bounding box center [207, 108] width 75 height 9
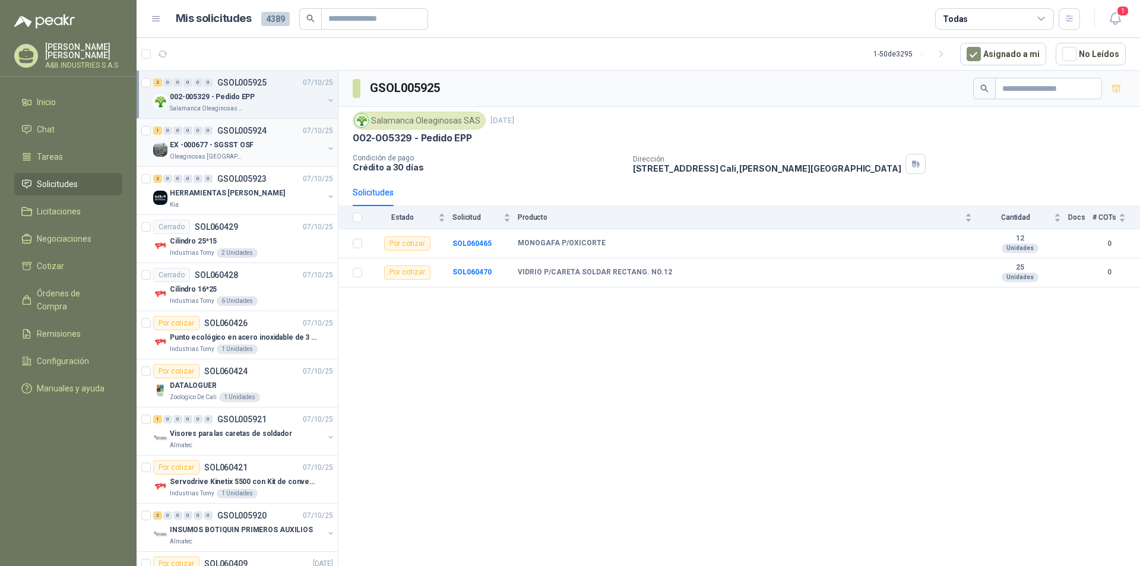
click at [238, 127] on p "GSOL005924" at bounding box center [241, 130] width 49 height 8
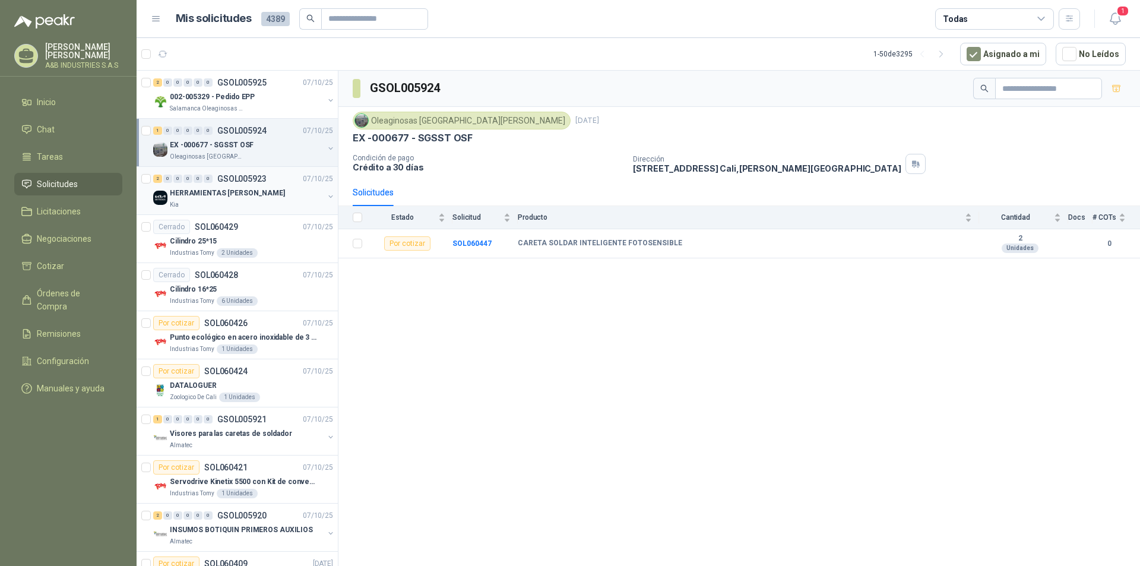
click at [248, 190] on p "HERRAMIENTAS [PERSON_NAME]" at bounding box center [227, 193] width 115 height 11
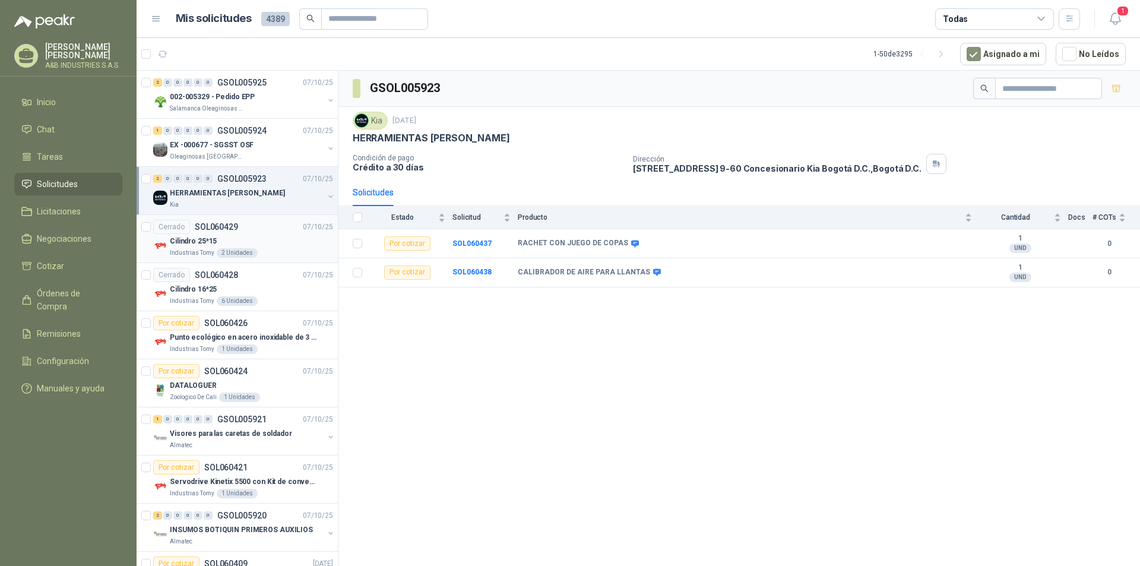
click at [242, 234] on div "Cilindro 25*15" at bounding box center [251, 241] width 163 height 14
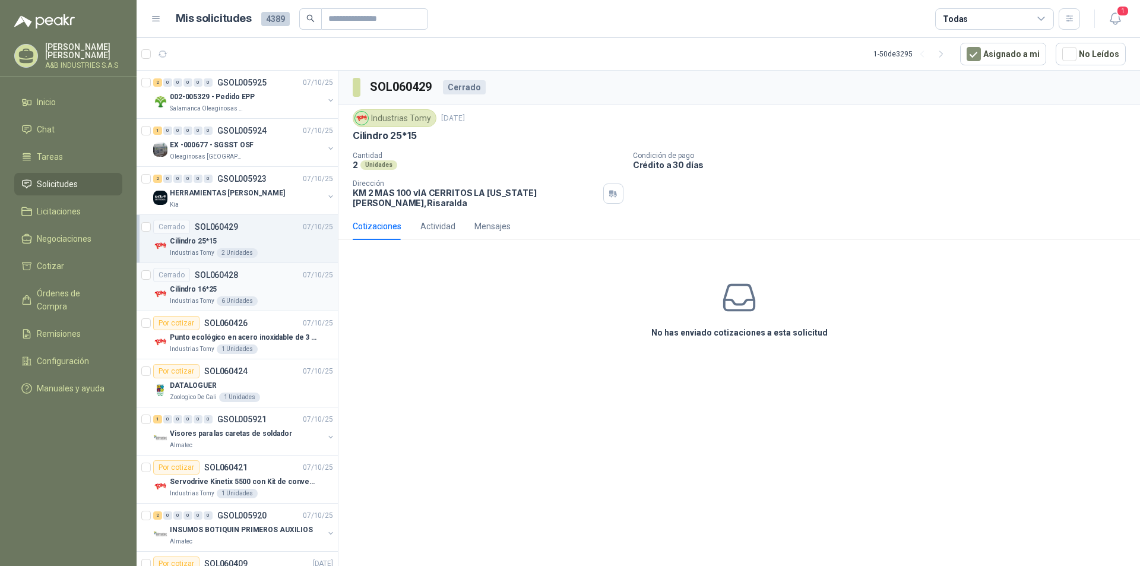
click at [242, 273] on div "Cerrado SOL060428 [DATE]" at bounding box center [243, 275] width 180 height 14
click at [367, 220] on div "Cotizaciones" at bounding box center [377, 226] width 49 height 13
click at [488, 220] on div "Mensajes" at bounding box center [492, 226] width 36 height 13
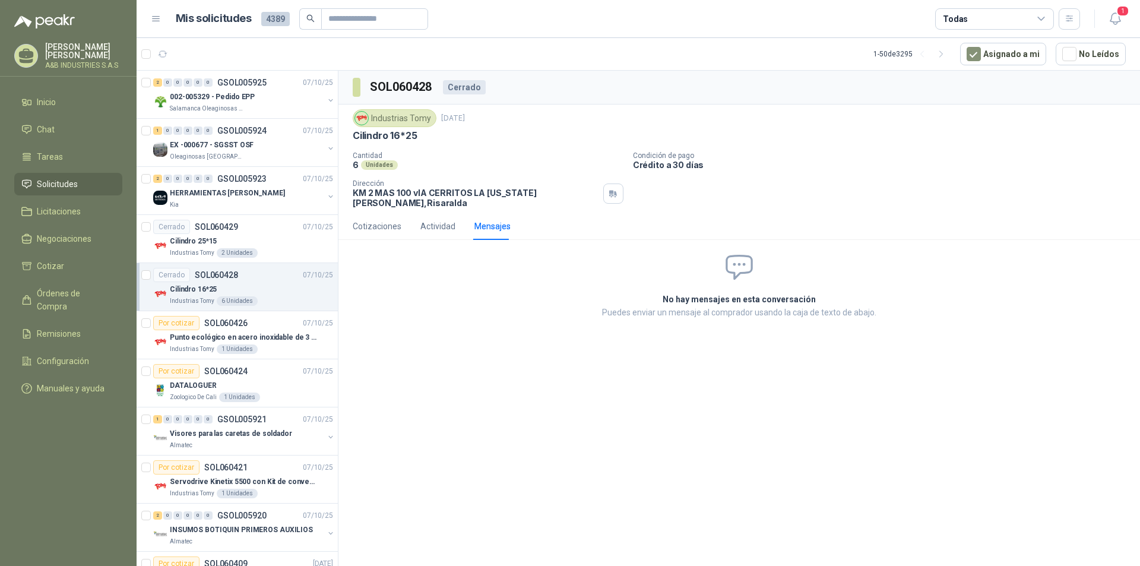
click at [482, 220] on div "Mensajes" at bounding box center [492, 226] width 36 height 13
click at [481, 220] on div "Mensajes" at bounding box center [492, 226] width 36 height 13
click at [490, 225] on div "Mensajes" at bounding box center [492, 225] width 36 height 27
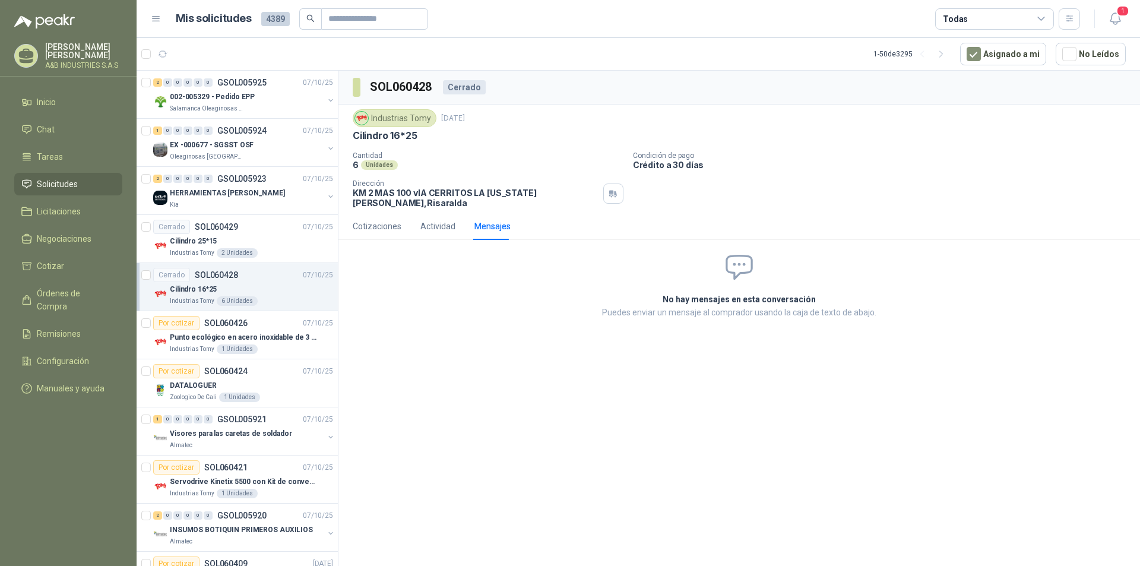
click at [490, 225] on div "Mensajes" at bounding box center [492, 225] width 36 height 27
click at [484, 225] on div "Mensajes" at bounding box center [492, 225] width 36 height 27
click at [484, 220] on div "Mensajes" at bounding box center [492, 226] width 36 height 13
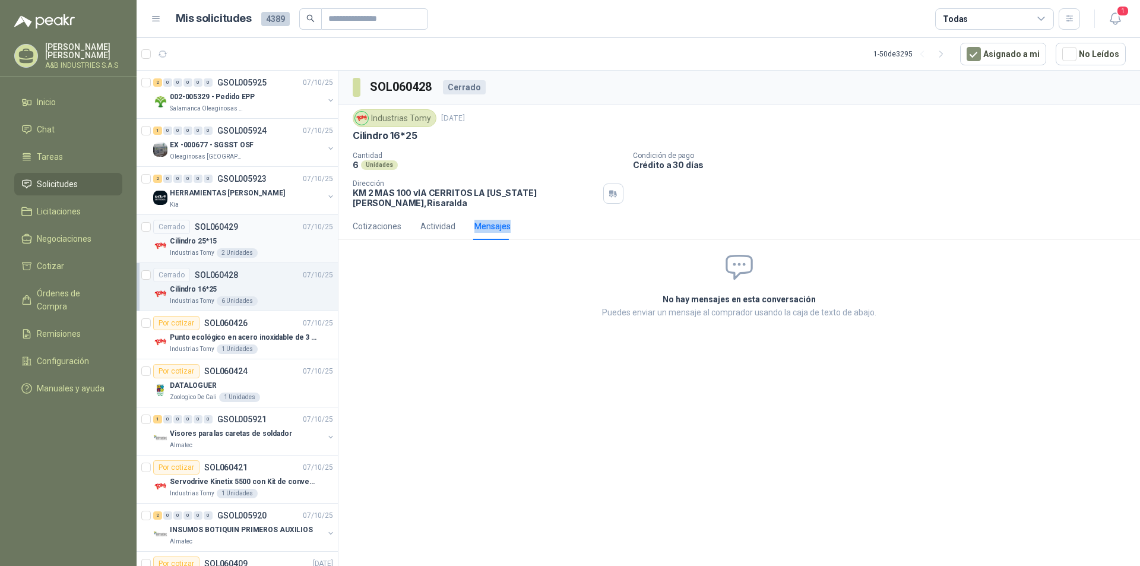
click at [226, 240] on div "Cilindro 25*15" at bounding box center [251, 241] width 163 height 14
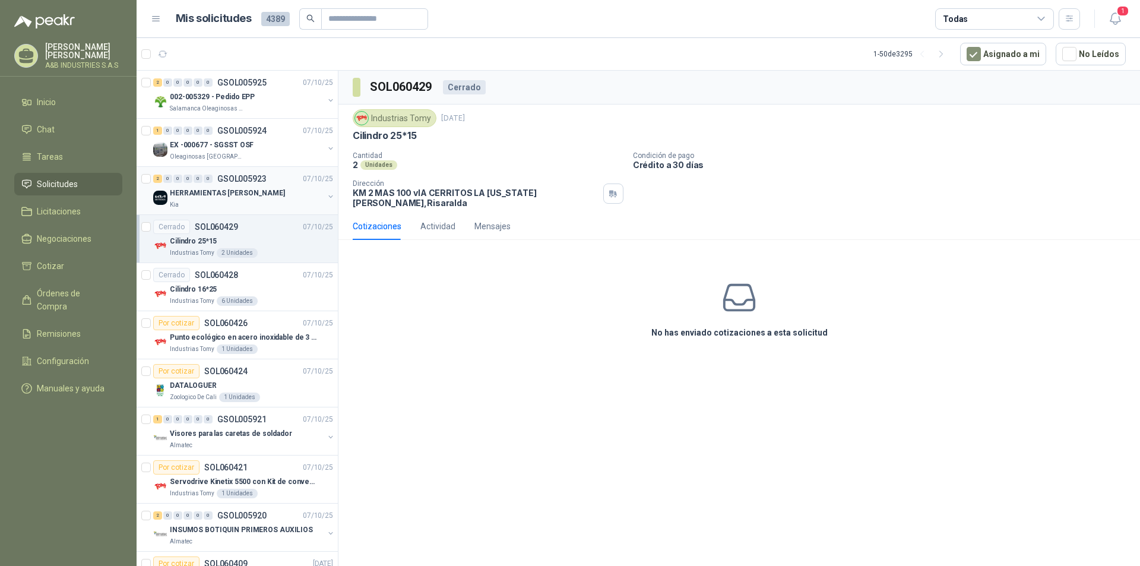
click at [290, 193] on div "HERRAMIENTAS [PERSON_NAME]" at bounding box center [247, 193] width 154 height 14
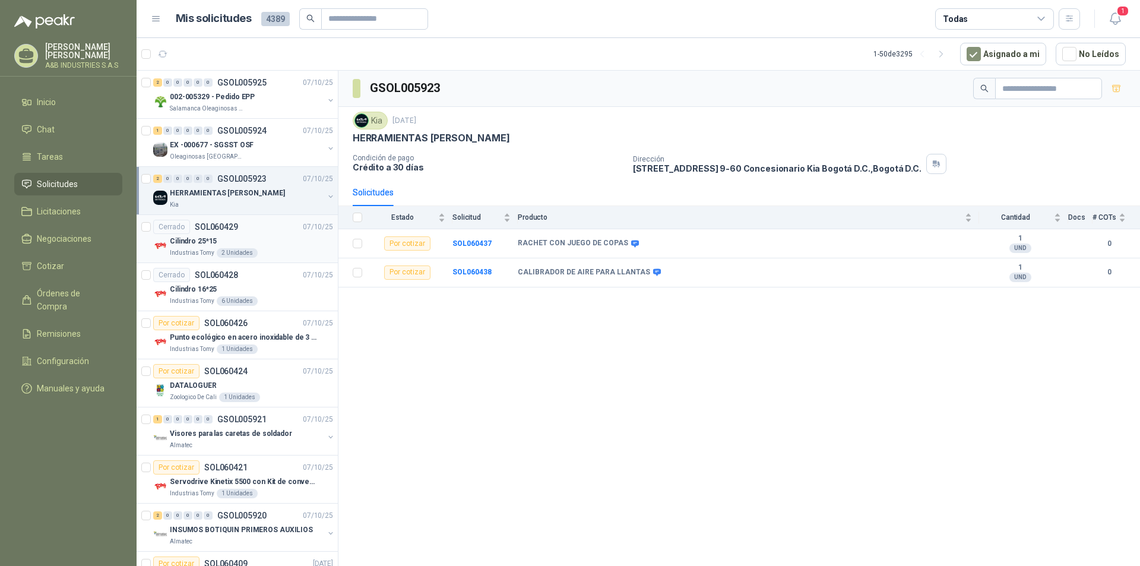
click at [221, 244] on div "Cilindro 25*15" at bounding box center [251, 241] width 163 height 14
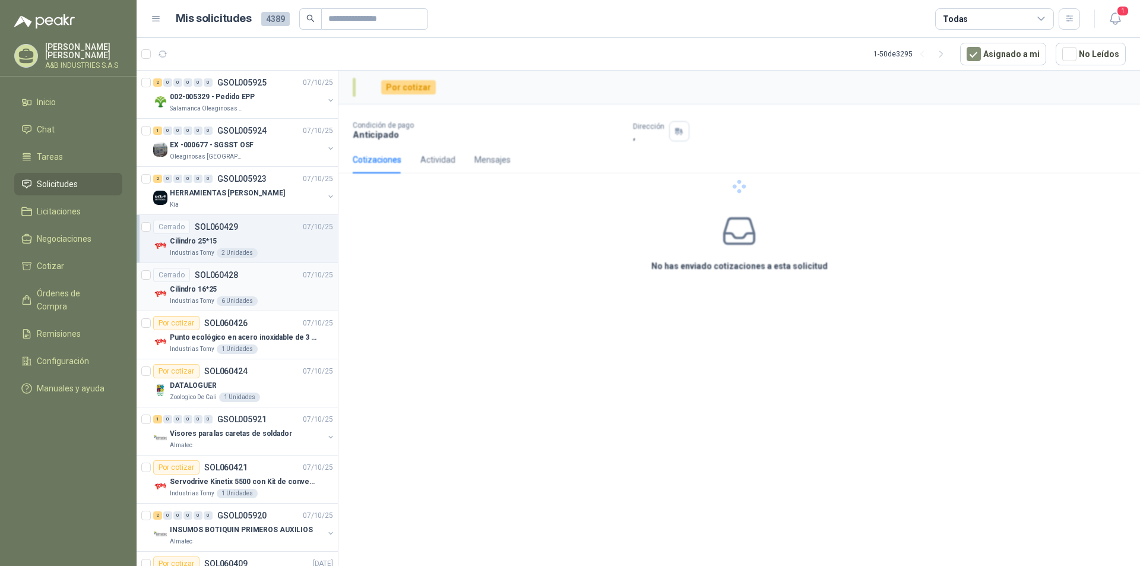
click at [226, 280] on div "Cerrado SOL060428" at bounding box center [195, 275] width 85 height 14
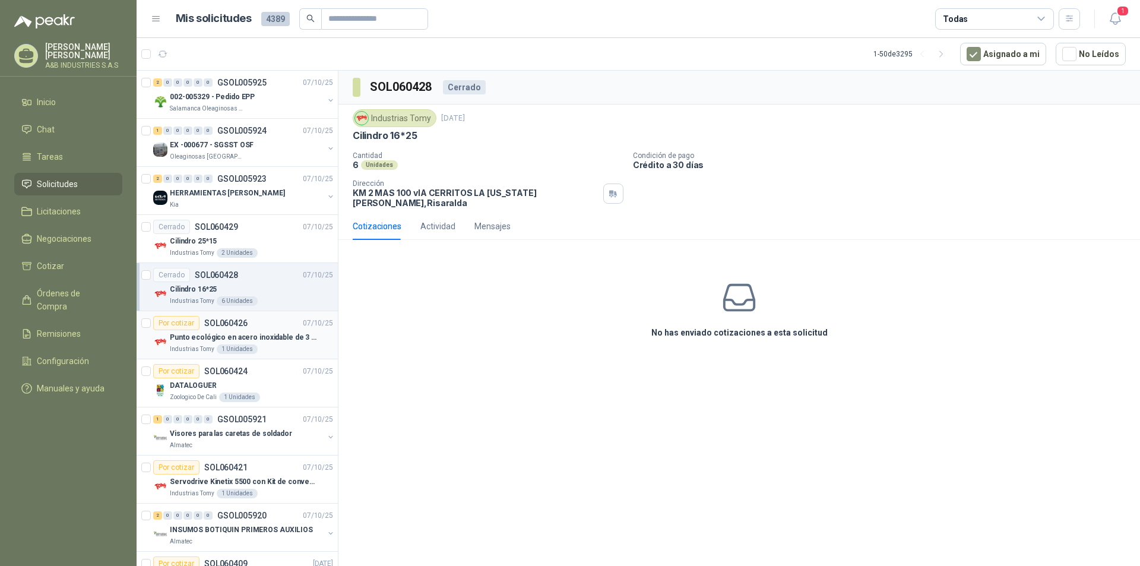
click at [226, 344] on div "Punto ecológico en acero inoxidable de 3 puestos, con capacidad para 53 Litros …" at bounding box center [251, 337] width 163 height 14
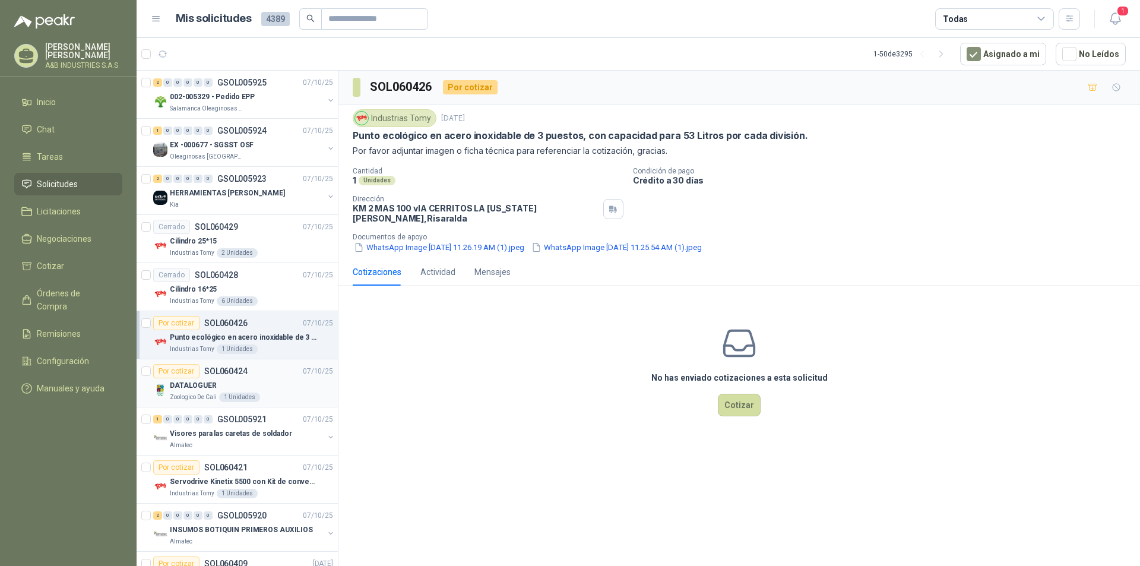
scroll to position [59, 0]
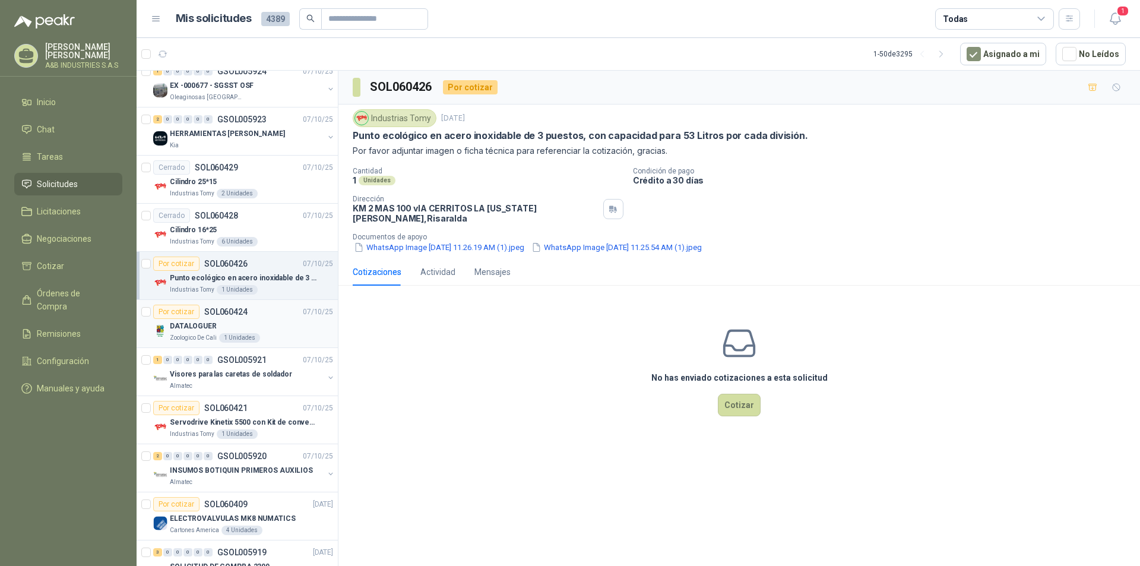
click at [253, 318] on div "Por cotizar SOL060424 [DATE]" at bounding box center [243, 311] width 180 height 14
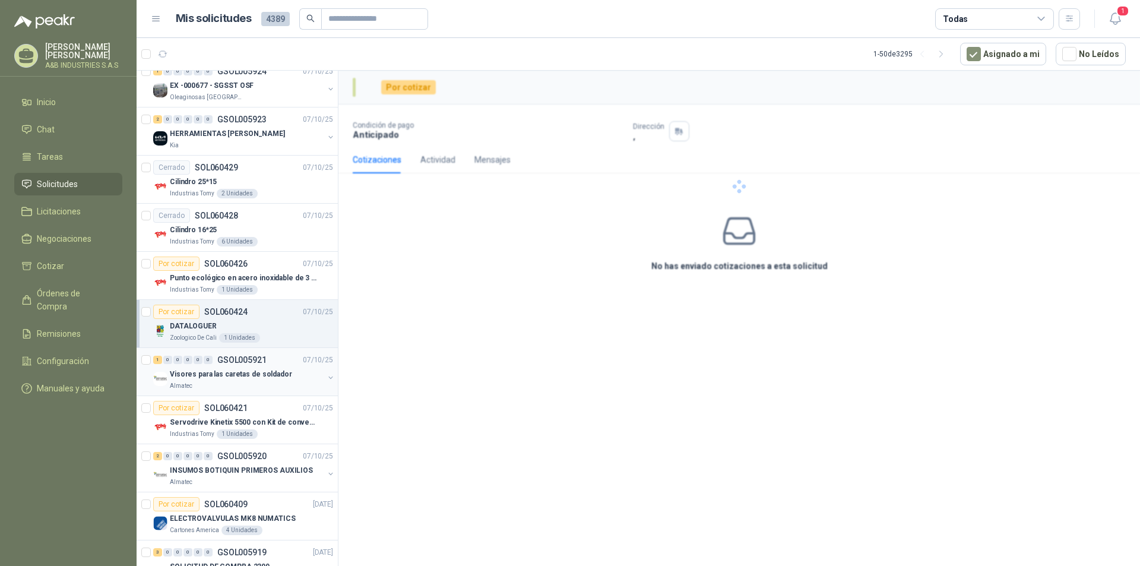
click at [256, 382] on div "Almatec" at bounding box center [247, 385] width 154 height 9
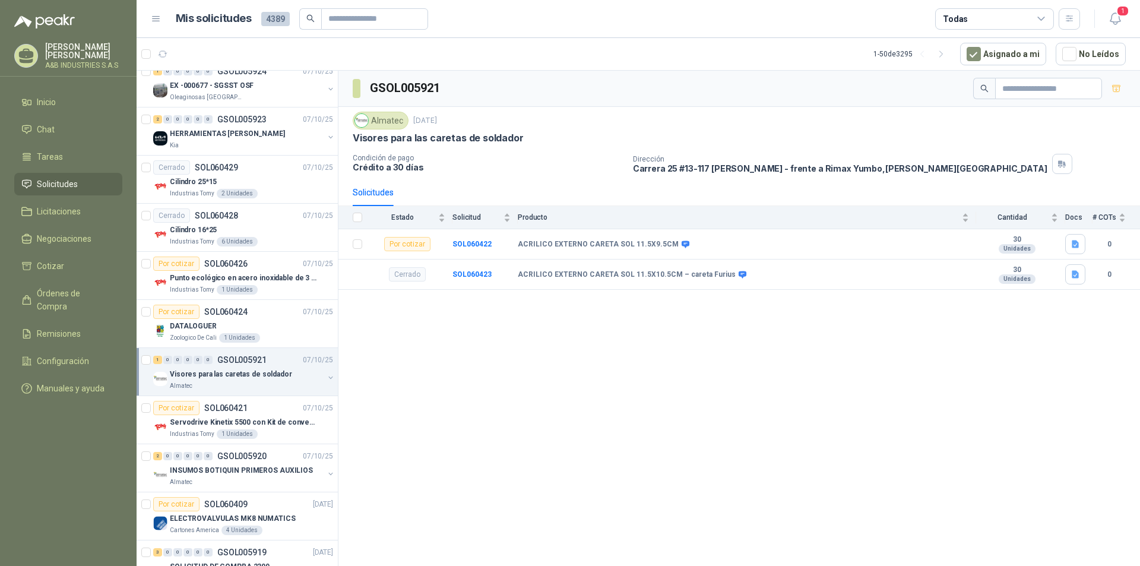
click at [512, 366] on div "GSOL005921 Almatec [DATE] Visores para las caretas de soldador Condición de pag…" at bounding box center [738, 320] width 801 height 499
